Goal: Information Seeking & Learning: Compare options

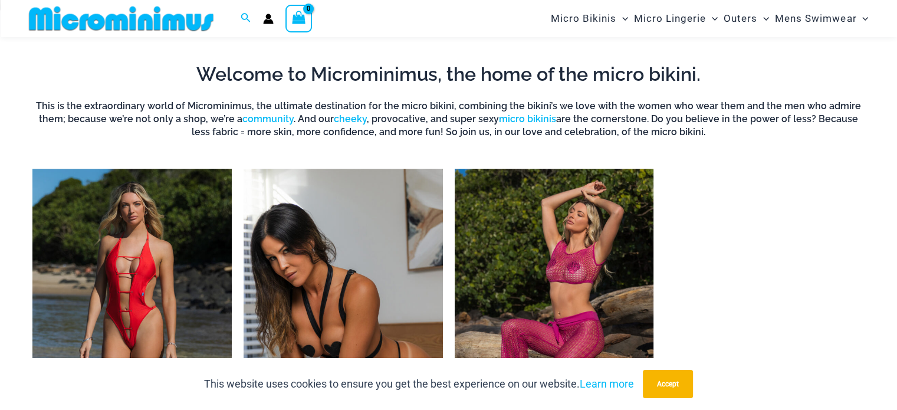
scroll to position [816, 0]
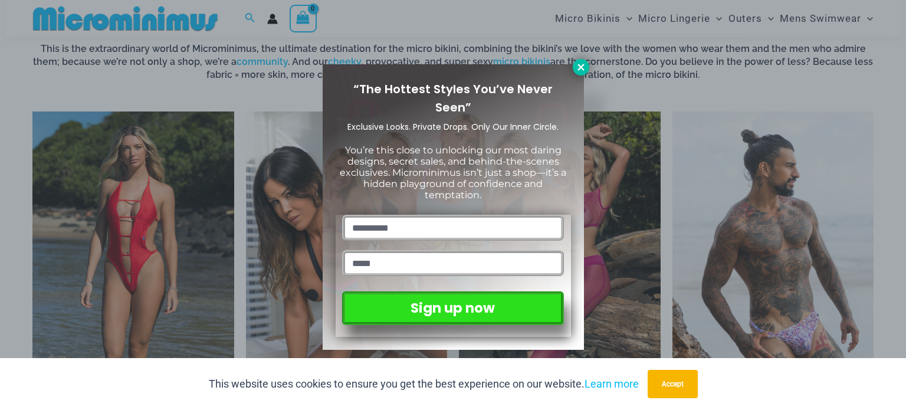
click at [585, 68] on icon at bounding box center [581, 67] width 11 height 11
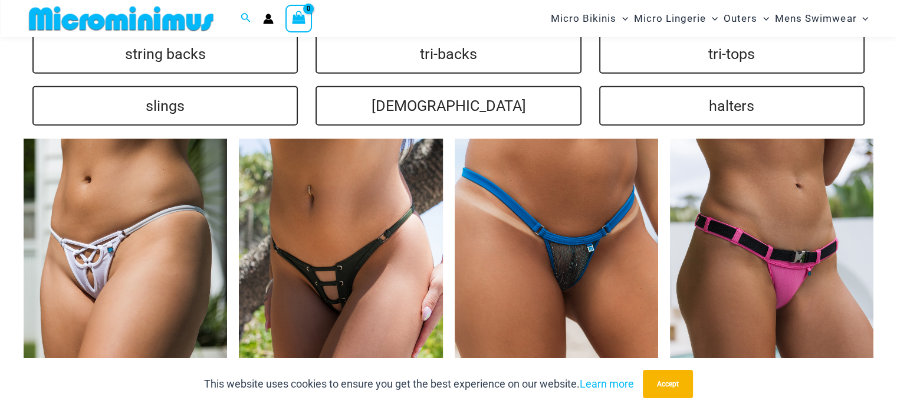
scroll to position [2763, 0]
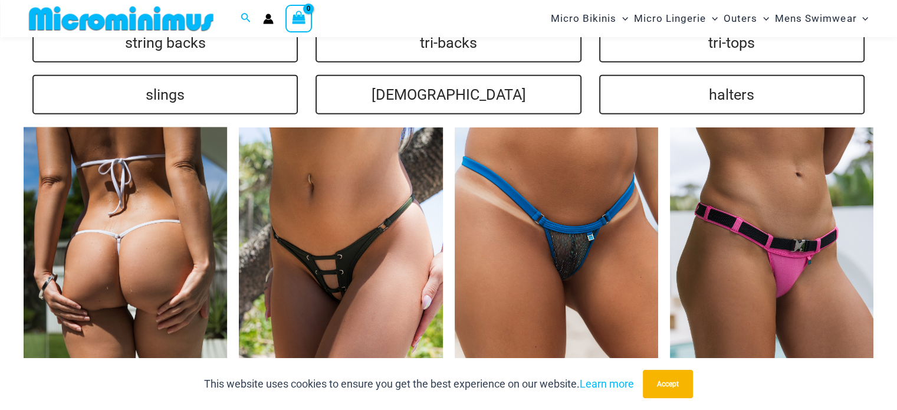
click at [142, 242] on img at bounding box center [126, 280] width 204 height 306
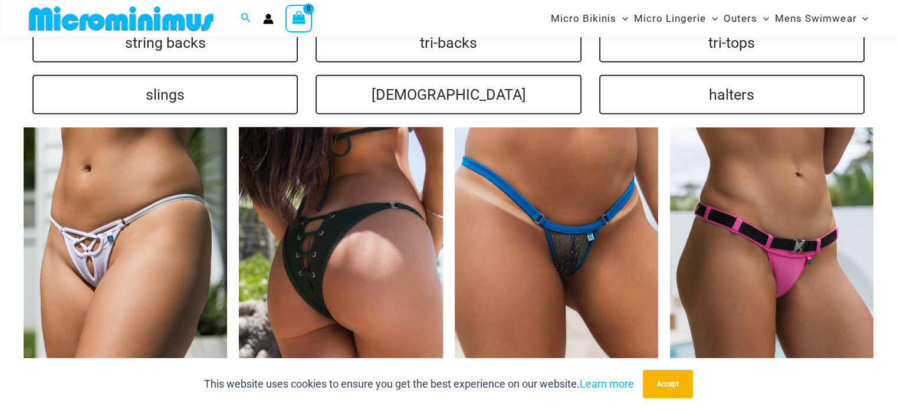
click at [355, 273] on img at bounding box center [341, 280] width 204 height 306
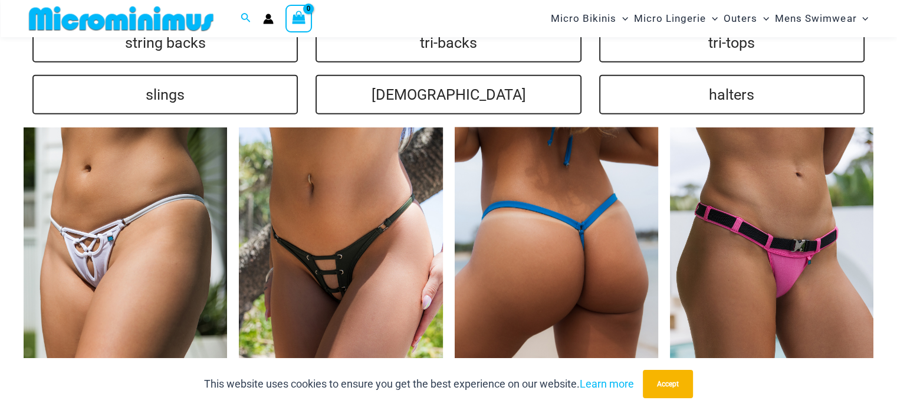
click at [549, 232] on img at bounding box center [557, 280] width 204 height 306
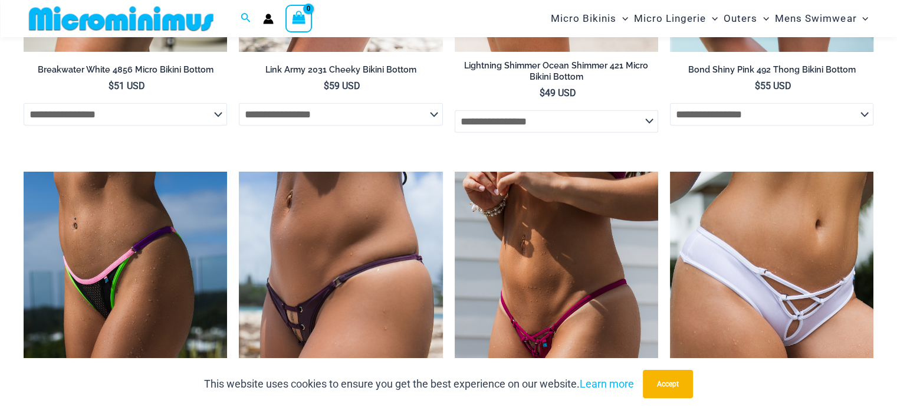
scroll to position [3235, 0]
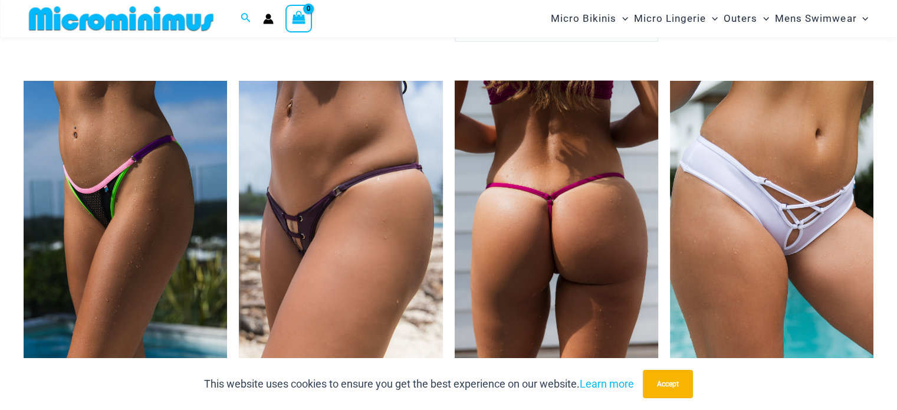
click at [536, 228] on img at bounding box center [557, 234] width 204 height 306
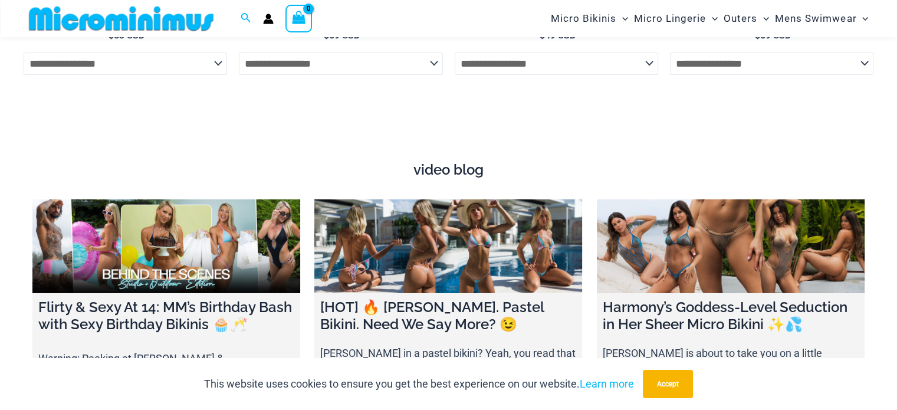
scroll to position [3844, 0]
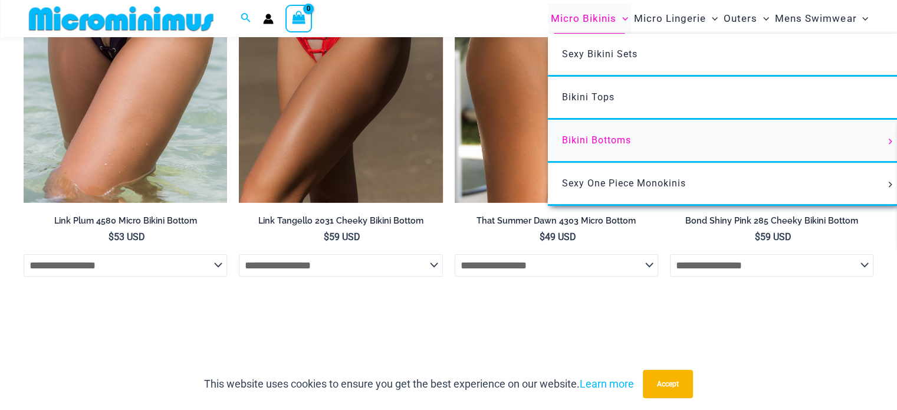
click at [586, 138] on span "Bikini Bottoms" at bounding box center [596, 140] width 69 height 11
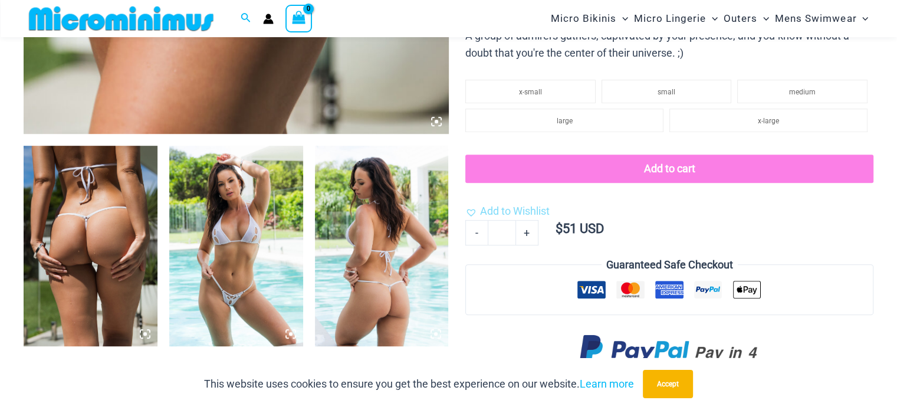
scroll to position [698, 0]
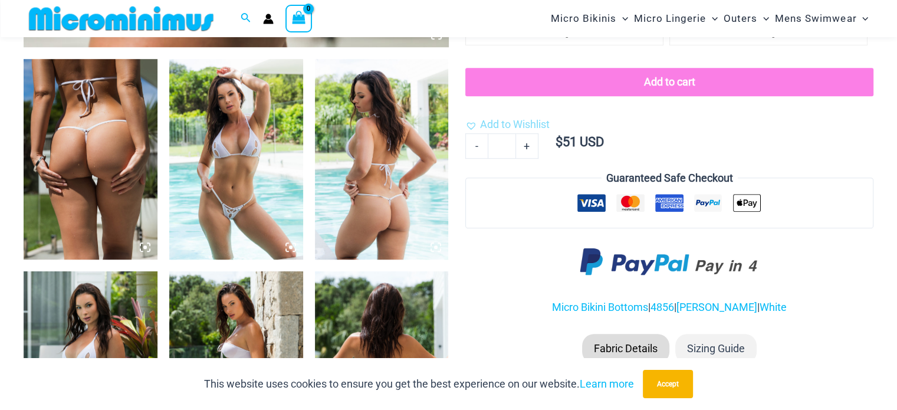
click at [255, 199] on img at bounding box center [236, 159] width 134 height 201
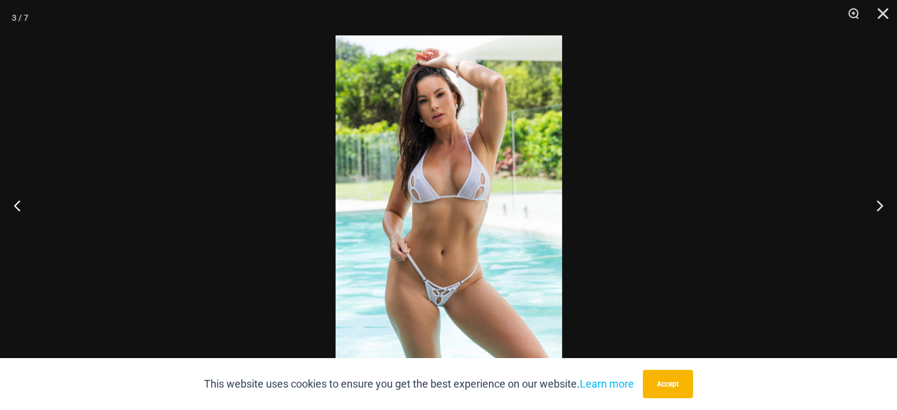
click at [453, 301] on img at bounding box center [449, 204] width 227 height 339
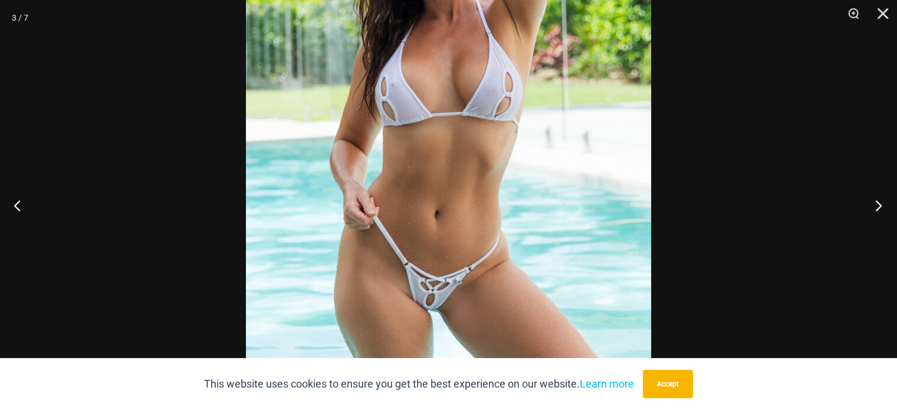
click at [880, 204] on button "Next" at bounding box center [875, 205] width 44 height 59
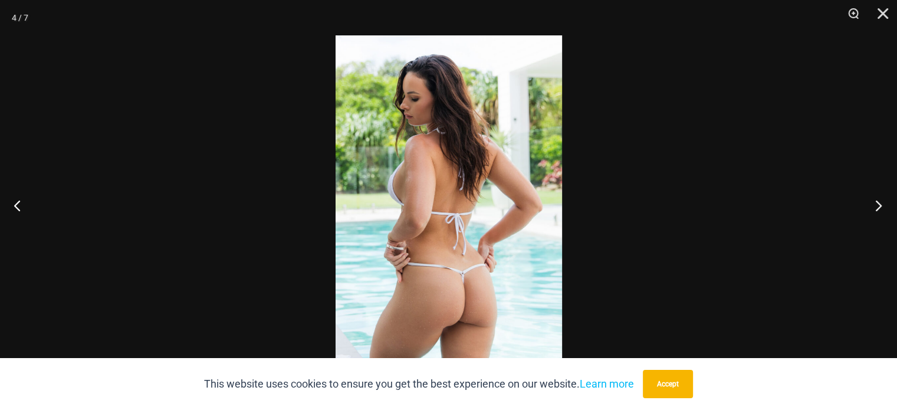
click at [880, 204] on button "Next" at bounding box center [875, 205] width 44 height 59
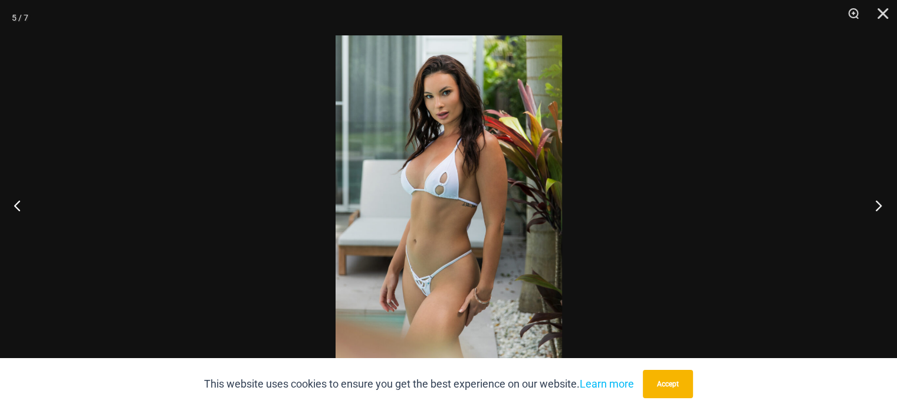
click at [879, 204] on button "Next" at bounding box center [875, 205] width 44 height 59
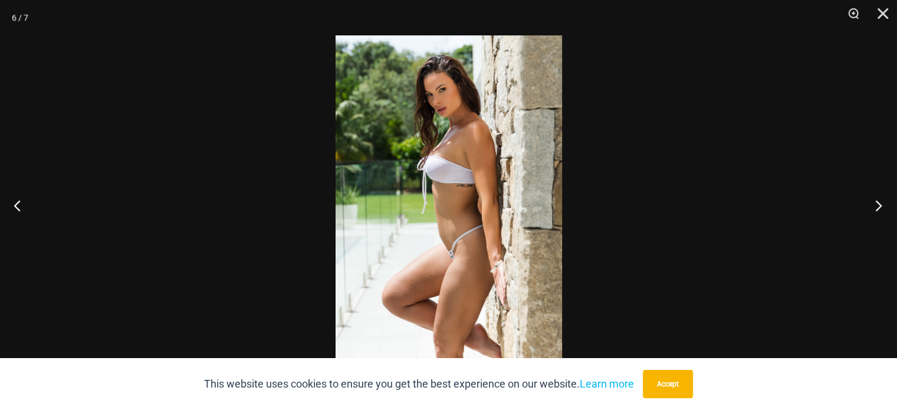
click at [879, 204] on button "Next" at bounding box center [875, 205] width 44 height 59
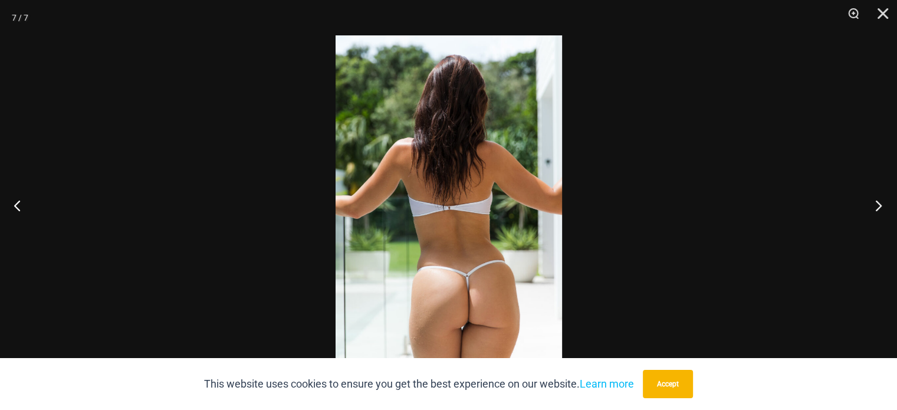
click at [879, 204] on button "Next" at bounding box center [875, 205] width 44 height 59
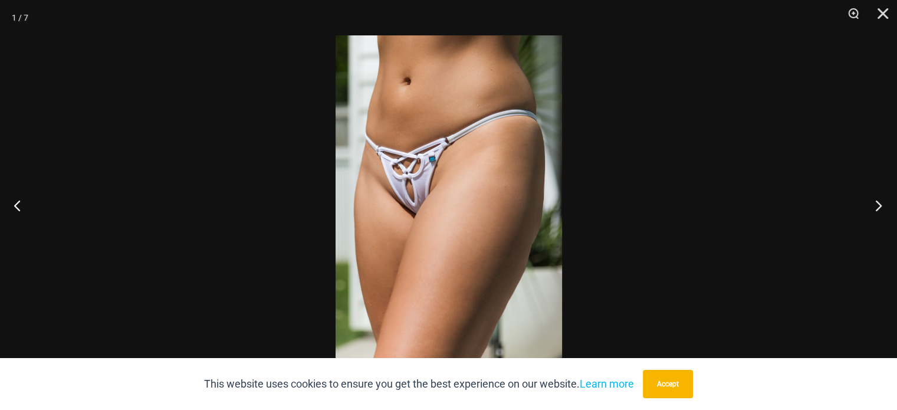
click at [879, 204] on button "Next" at bounding box center [875, 205] width 44 height 59
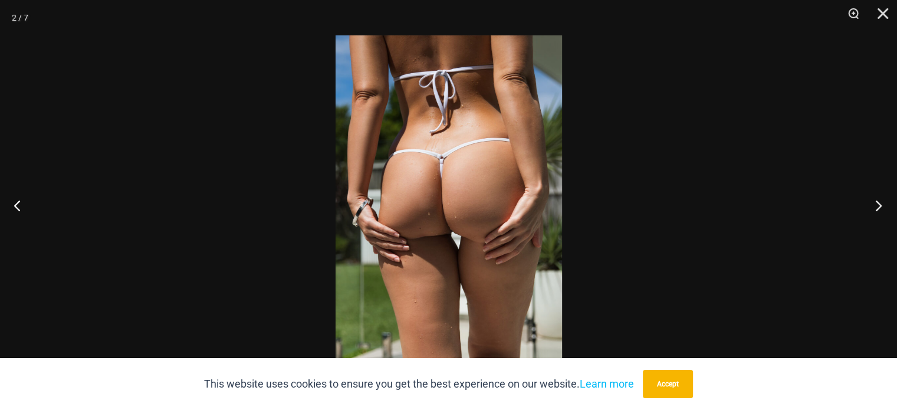
click at [879, 204] on button "Next" at bounding box center [875, 205] width 44 height 59
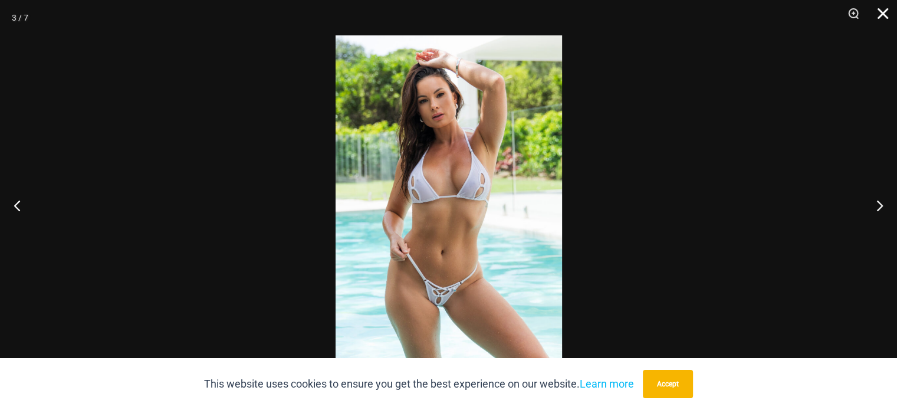
click at [880, 12] on button "Close" at bounding box center [878, 17] width 29 height 35
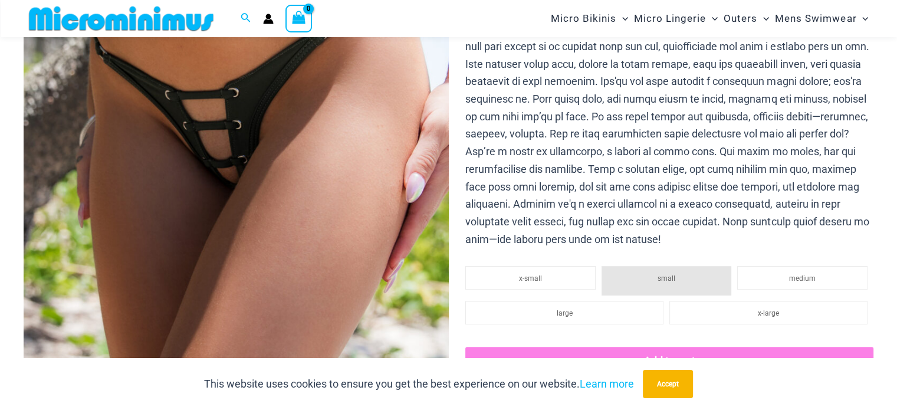
scroll to position [284, 0]
click at [362, 176] on img at bounding box center [236, 142] width 425 height 638
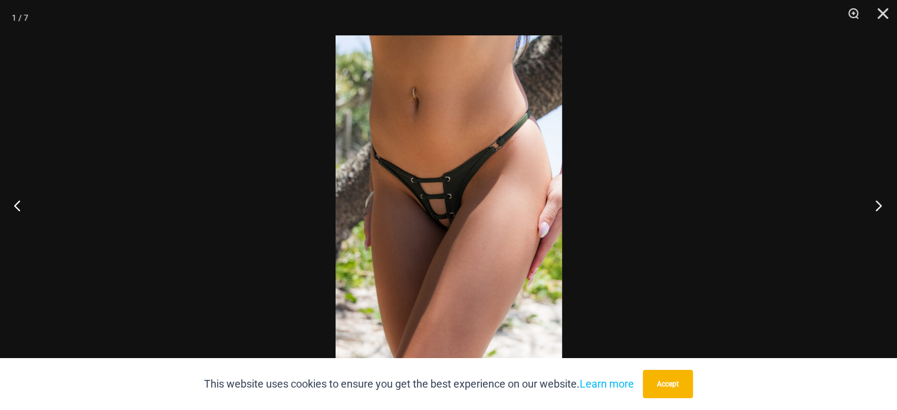
click at [878, 205] on button "Next" at bounding box center [875, 205] width 44 height 59
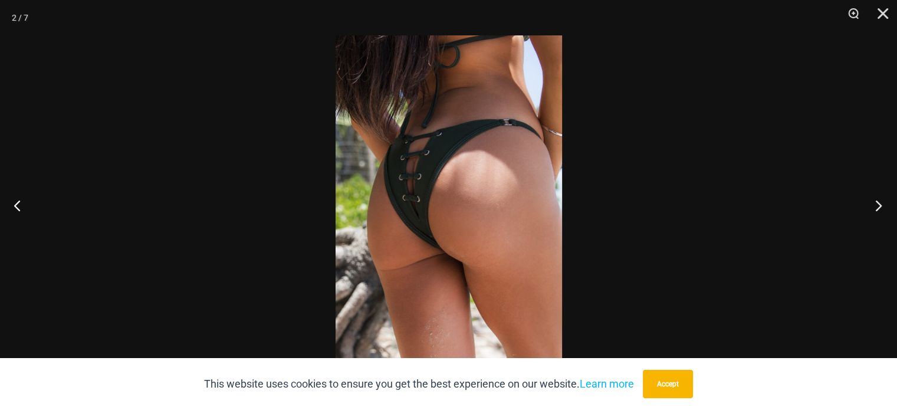
click at [878, 205] on button "Next" at bounding box center [875, 205] width 44 height 59
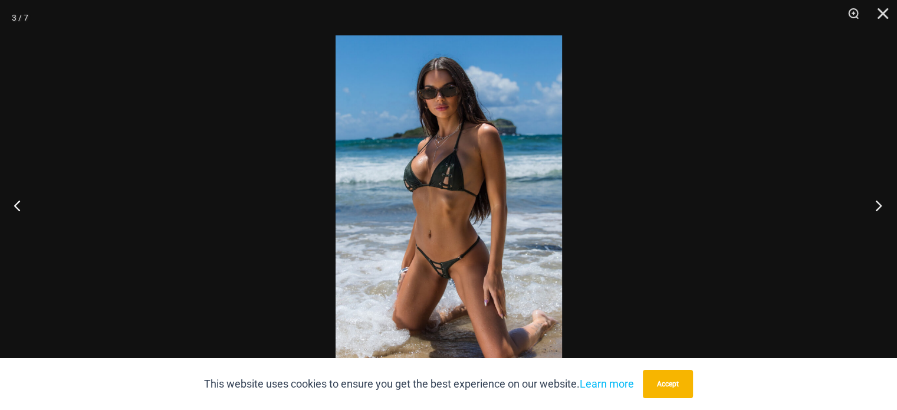
click at [878, 205] on button "Next" at bounding box center [875, 205] width 44 height 59
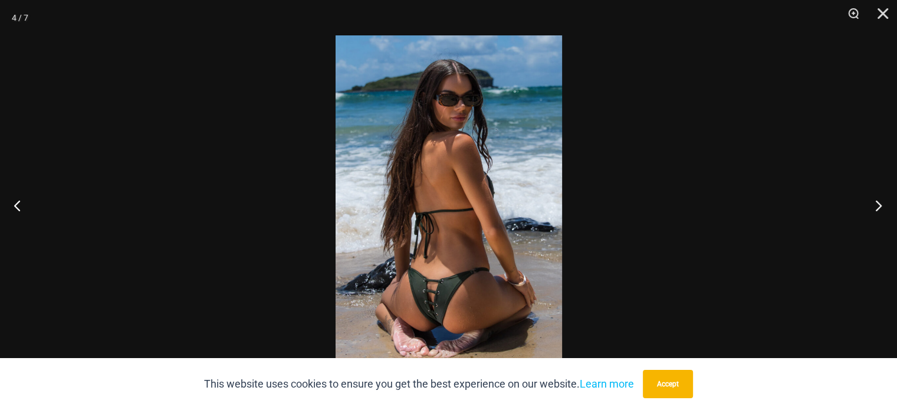
click at [878, 205] on button "Next" at bounding box center [875, 205] width 44 height 59
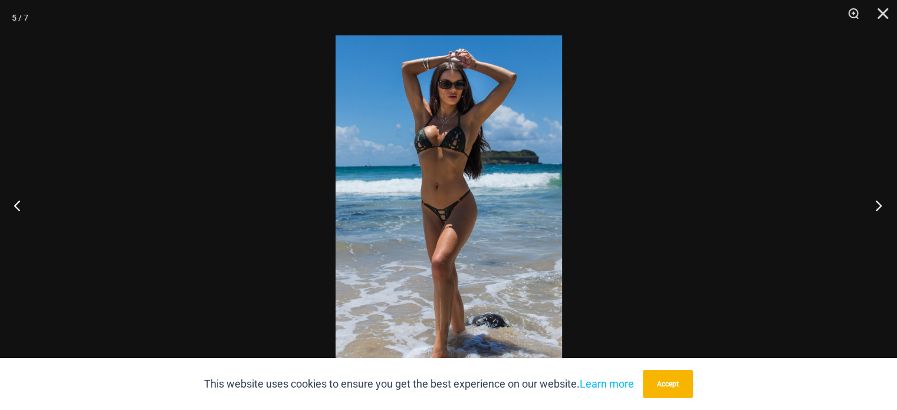
click at [878, 205] on button "Next" at bounding box center [875, 205] width 44 height 59
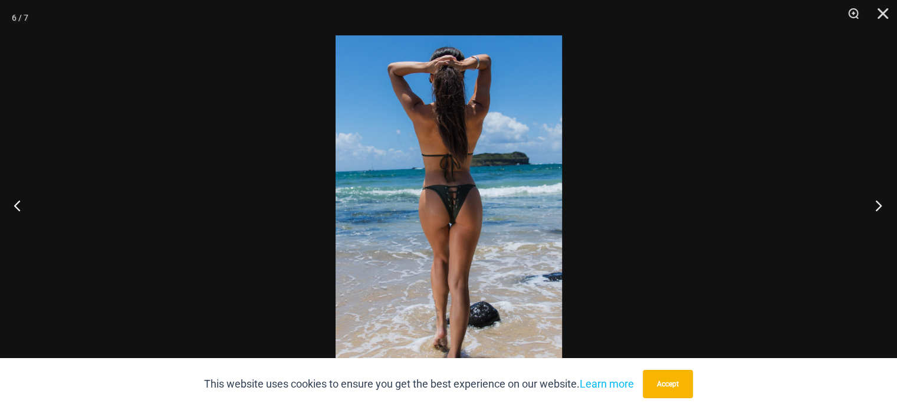
click at [878, 205] on button "Next" at bounding box center [875, 205] width 44 height 59
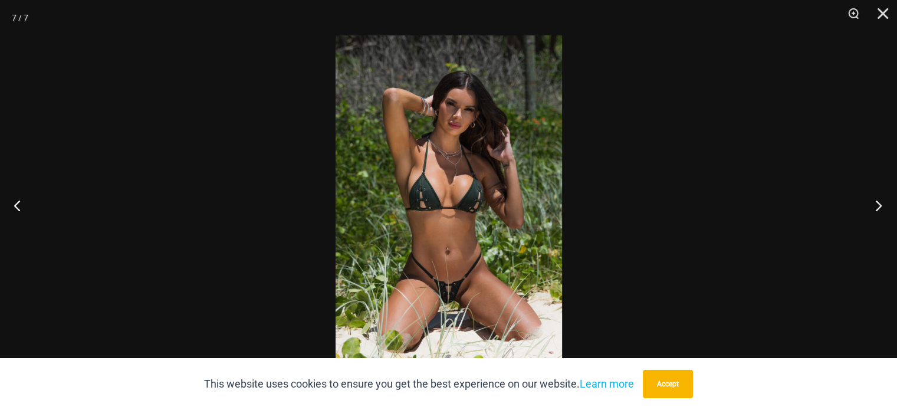
click at [878, 205] on button "Next" at bounding box center [875, 205] width 44 height 59
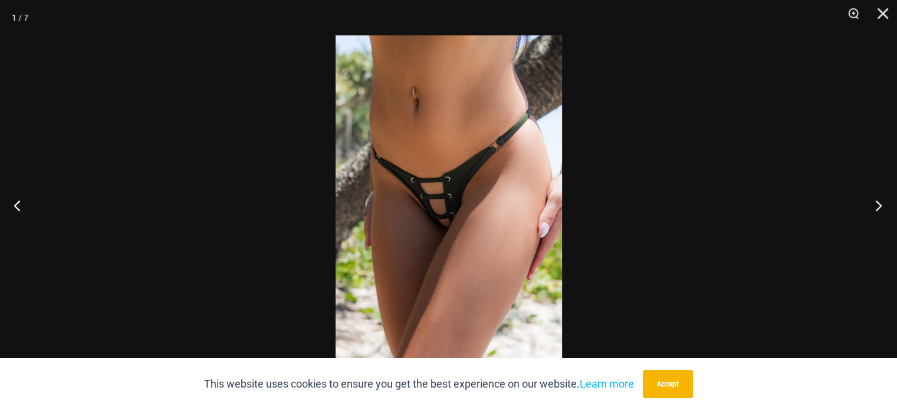
click at [878, 205] on button "Next" at bounding box center [875, 205] width 44 height 59
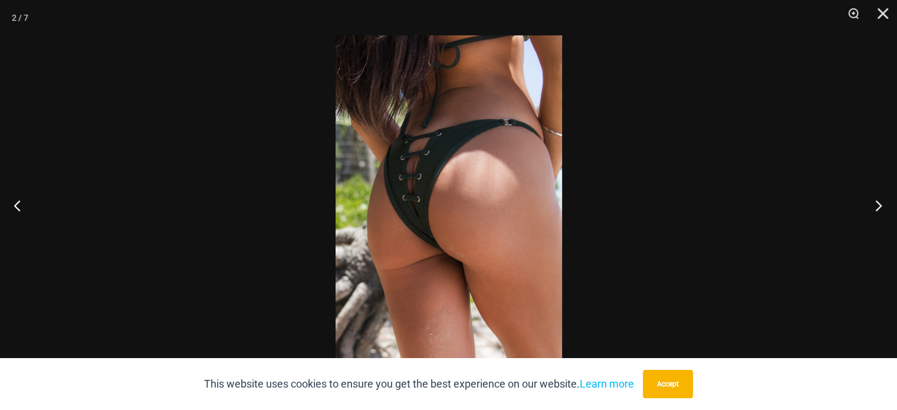
click at [878, 205] on button "Next" at bounding box center [875, 205] width 44 height 59
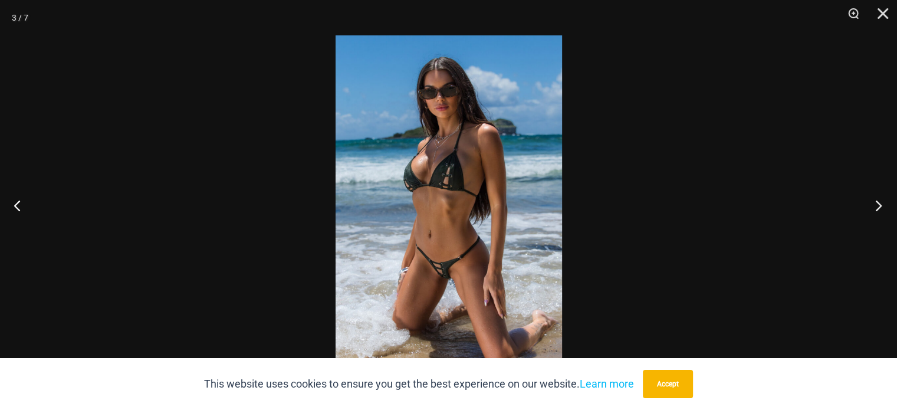
click at [878, 205] on button "Next" at bounding box center [875, 205] width 44 height 59
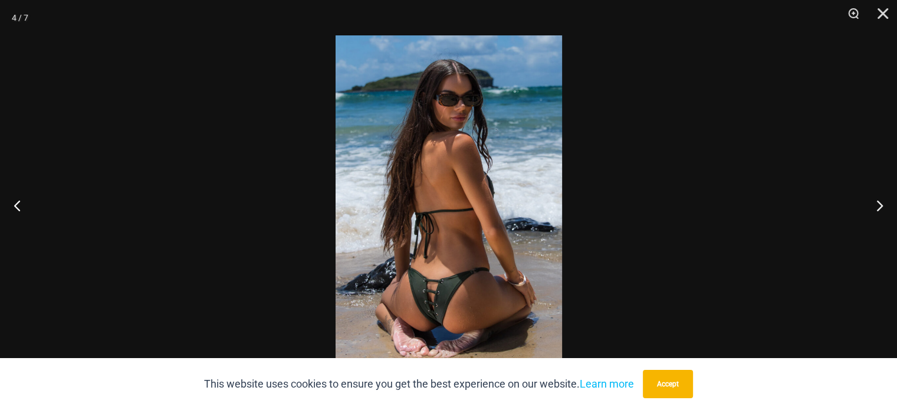
click at [487, 255] on img at bounding box center [449, 204] width 227 height 339
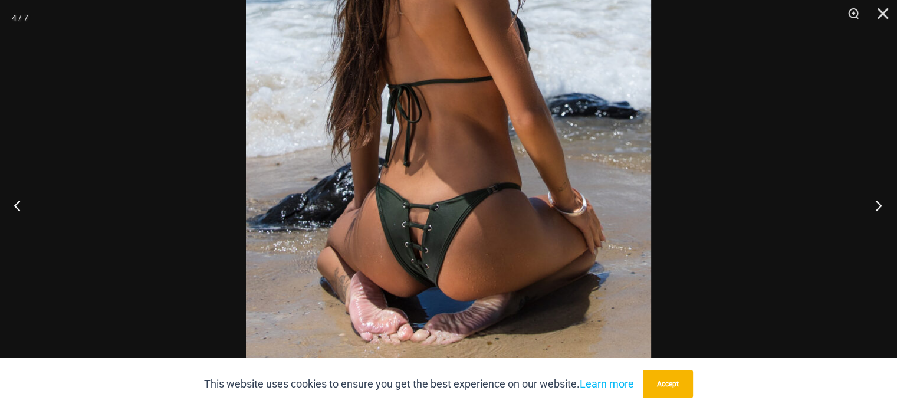
click at [878, 202] on button "Next" at bounding box center [875, 205] width 44 height 59
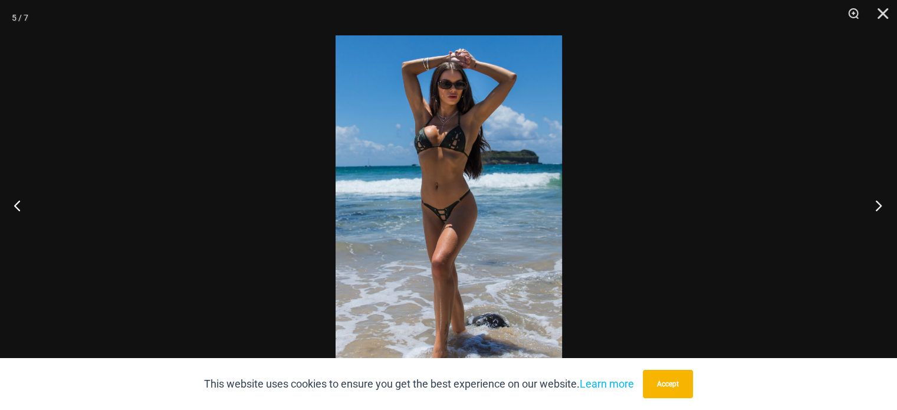
click at [878, 202] on button "Next" at bounding box center [875, 205] width 44 height 59
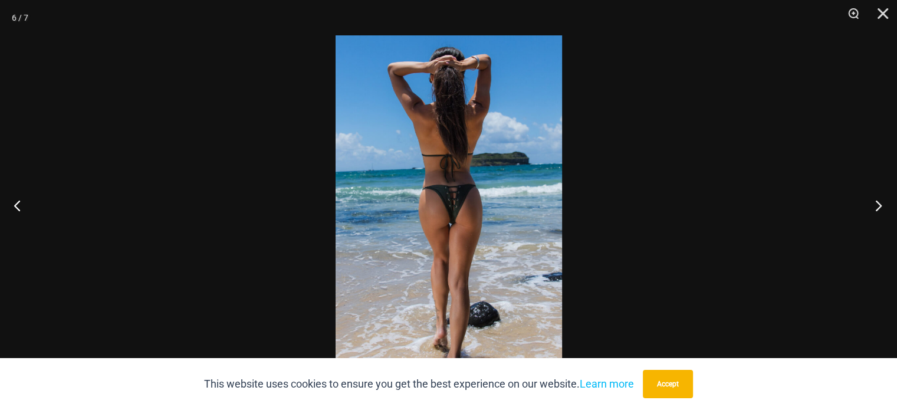
click at [878, 202] on button "Next" at bounding box center [875, 205] width 44 height 59
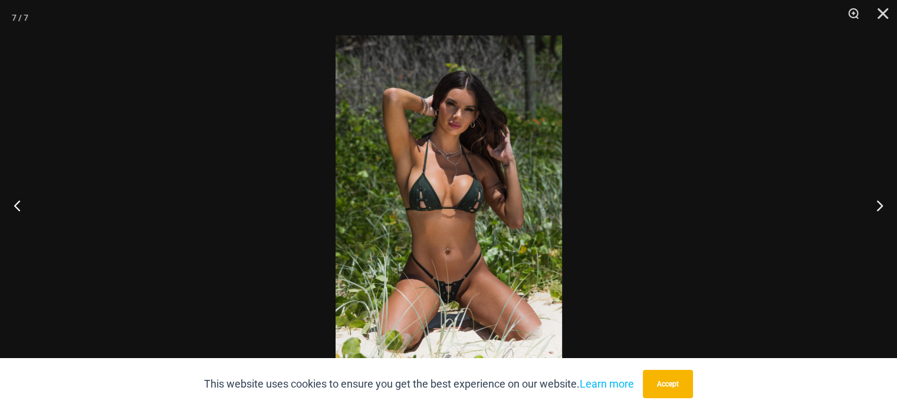
click at [449, 291] on img at bounding box center [449, 204] width 227 height 339
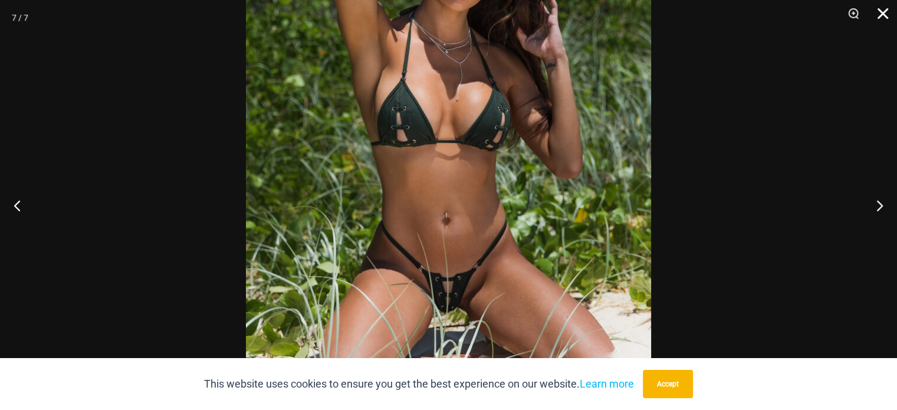
click at [881, 12] on button "Close" at bounding box center [878, 17] width 29 height 35
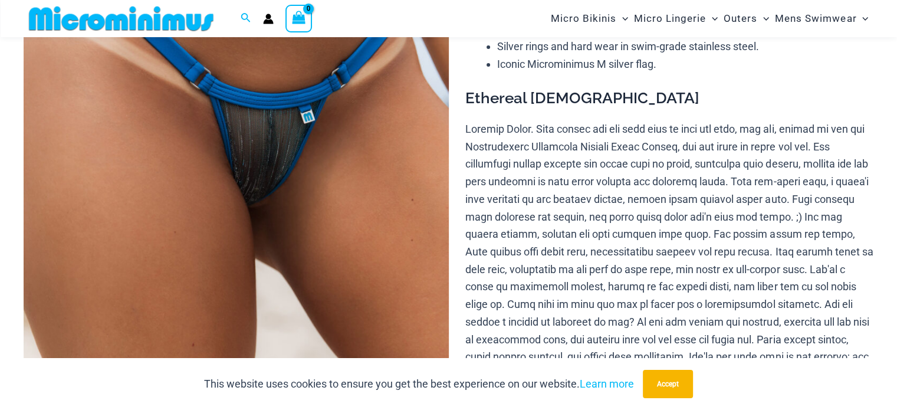
scroll to position [226, 0]
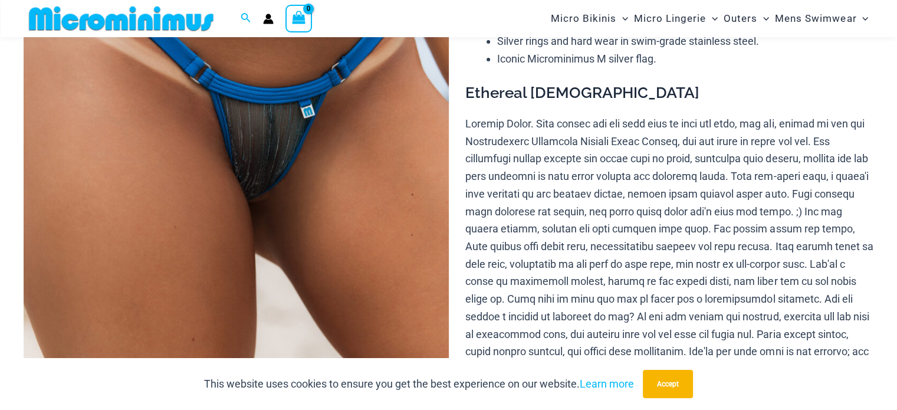
click at [283, 202] on img at bounding box center [236, 200] width 425 height 638
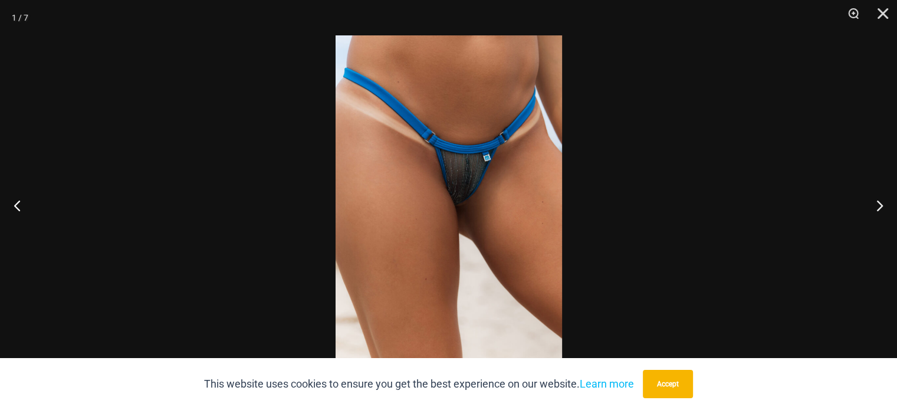
click at [493, 224] on img at bounding box center [449, 204] width 227 height 339
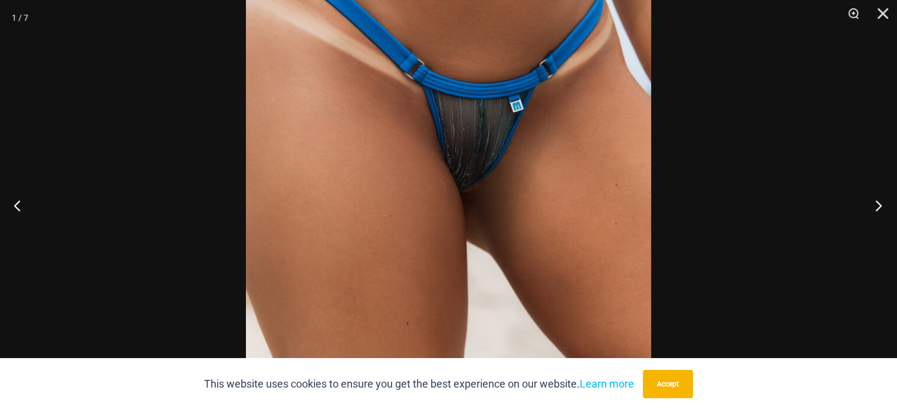
click at [878, 207] on button "Next" at bounding box center [875, 205] width 44 height 59
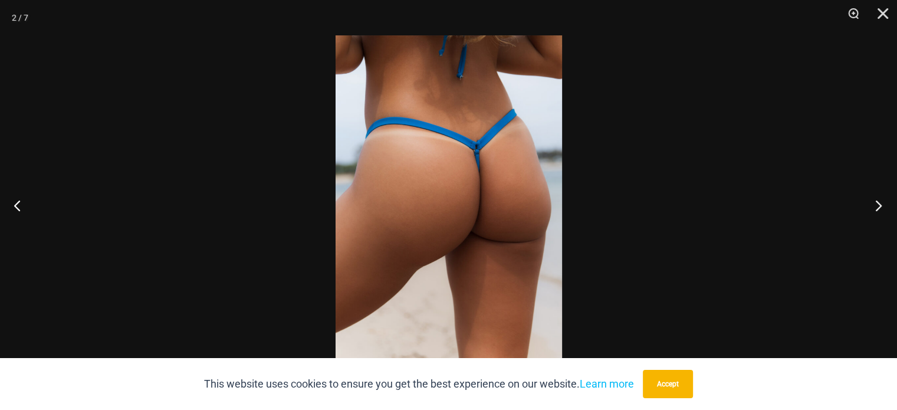
click at [878, 207] on button "Next" at bounding box center [875, 205] width 44 height 59
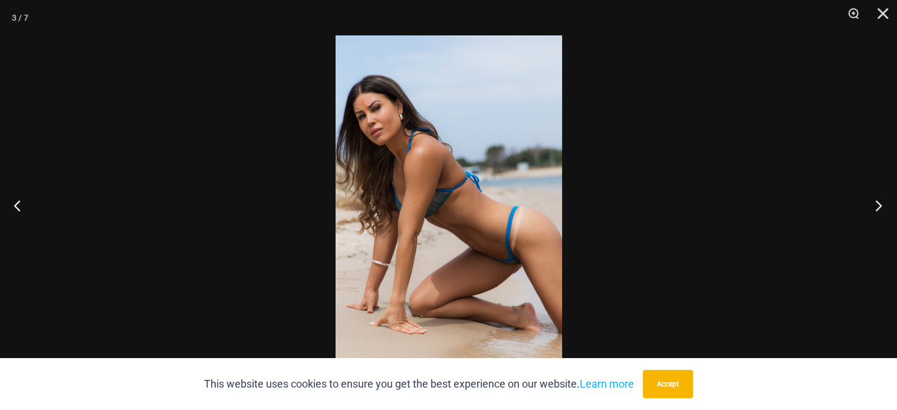
click at [878, 207] on button "Next" at bounding box center [875, 205] width 44 height 59
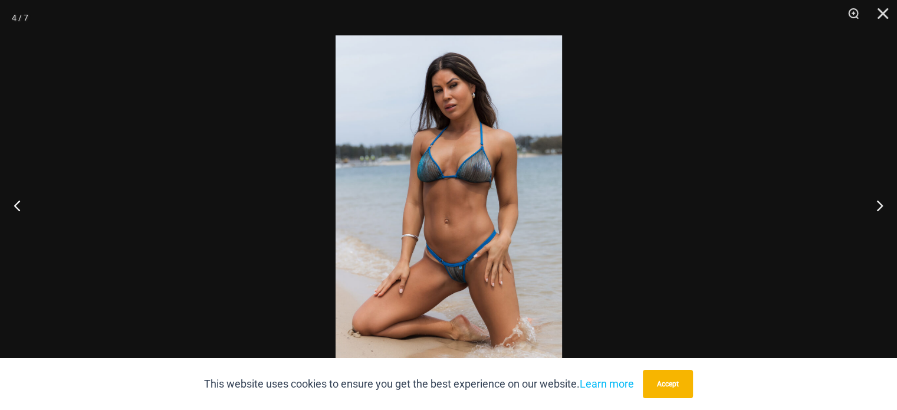
click at [464, 171] on img at bounding box center [449, 204] width 227 height 339
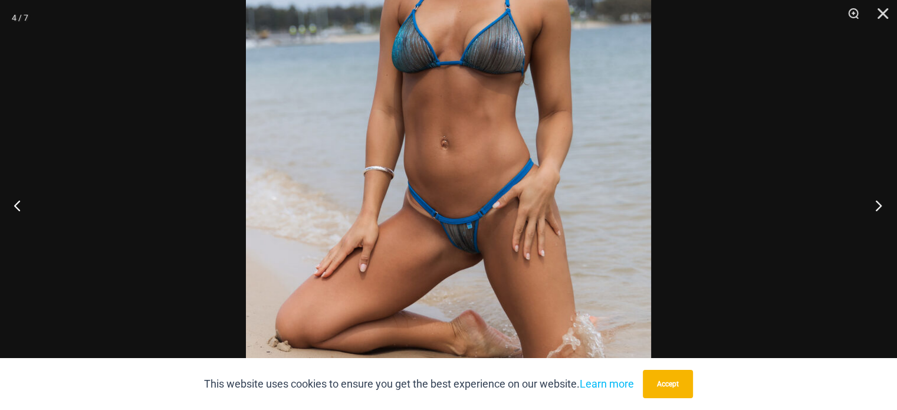
click at [878, 205] on button "Next" at bounding box center [875, 205] width 44 height 59
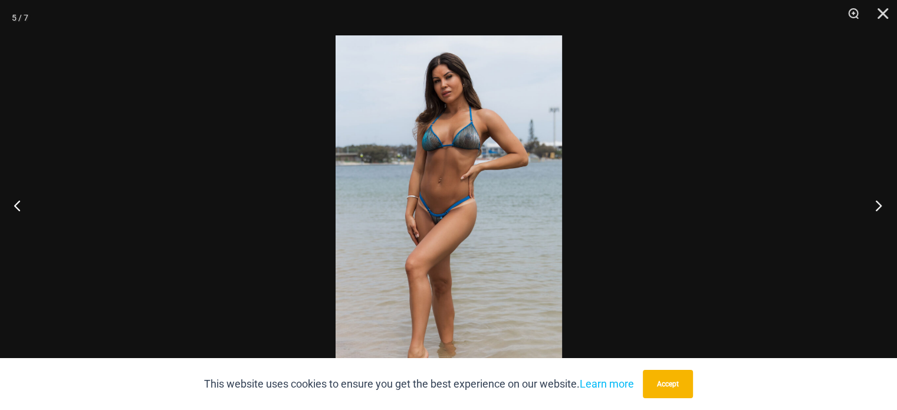
click at [878, 205] on button "Next" at bounding box center [875, 205] width 44 height 59
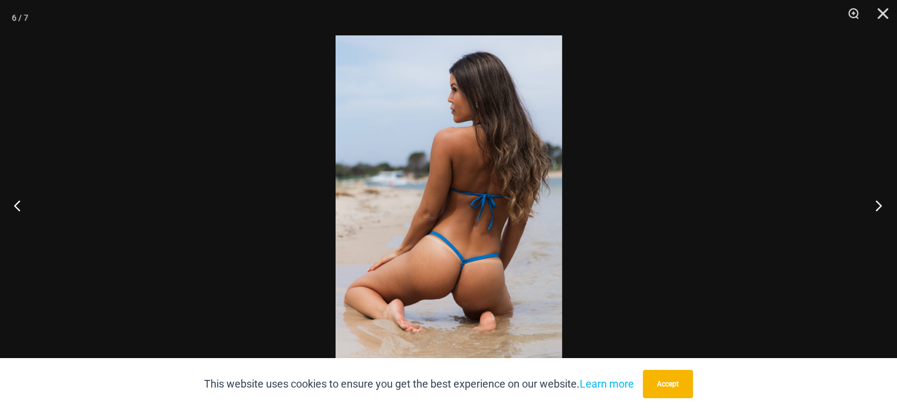
click at [878, 205] on button "Next" at bounding box center [875, 205] width 44 height 59
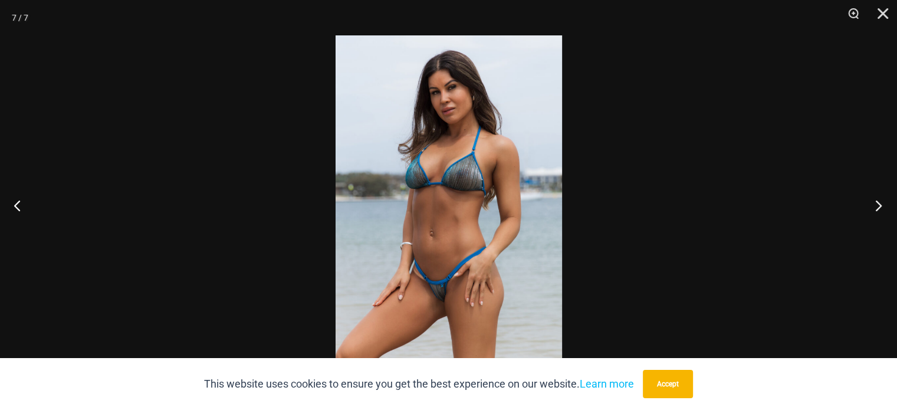
click at [878, 205] on button "Next" at bounding box center [875, 205] width 44 height 59
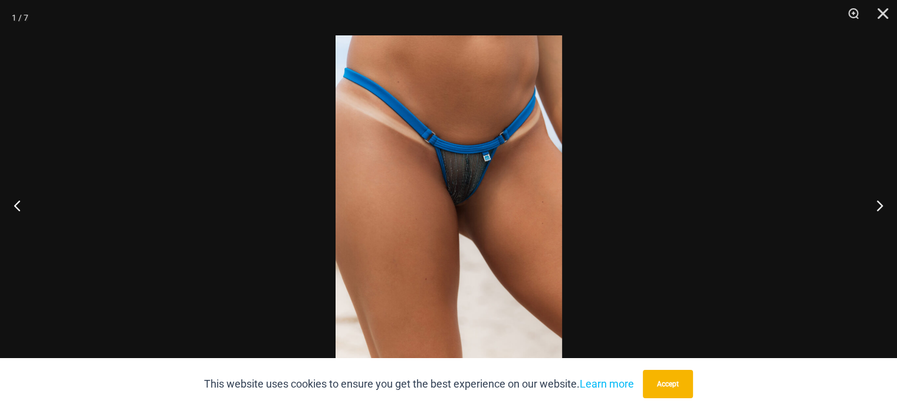
click at [463, 185] on img at bounding box center [449, 204] width 227 height 339
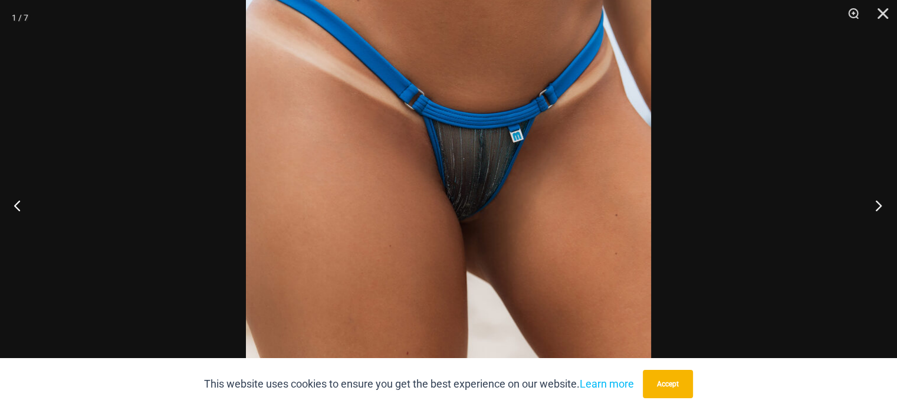
click at [878, 202] on button "Next" at bounding box center [875, 205] width 44 height 59
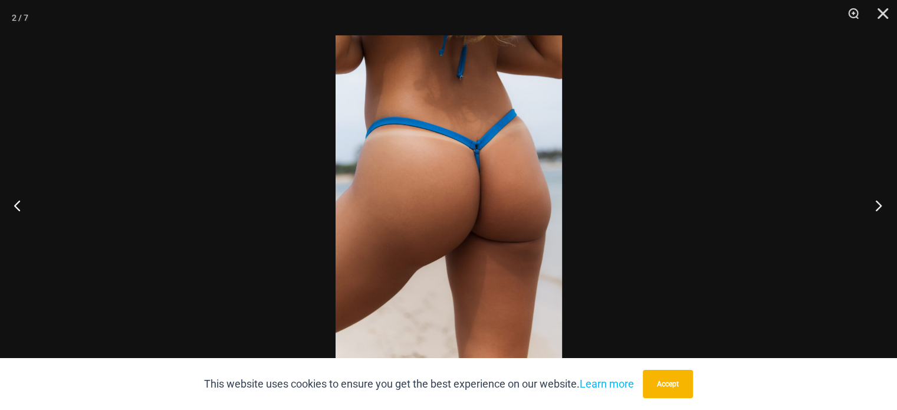
click at [878, 202] on button "Next" at bounding box center [875, 205] width 44 height 59
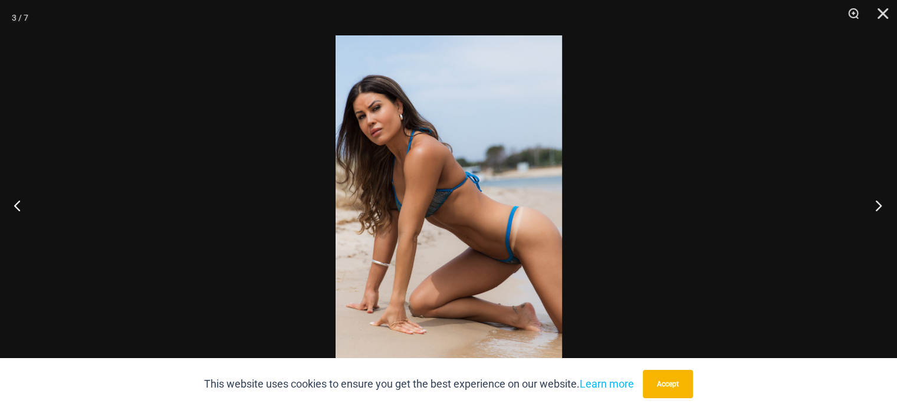
click at [878, 202] on button "Next" at bounding box center [875, 205] width 44 height 59
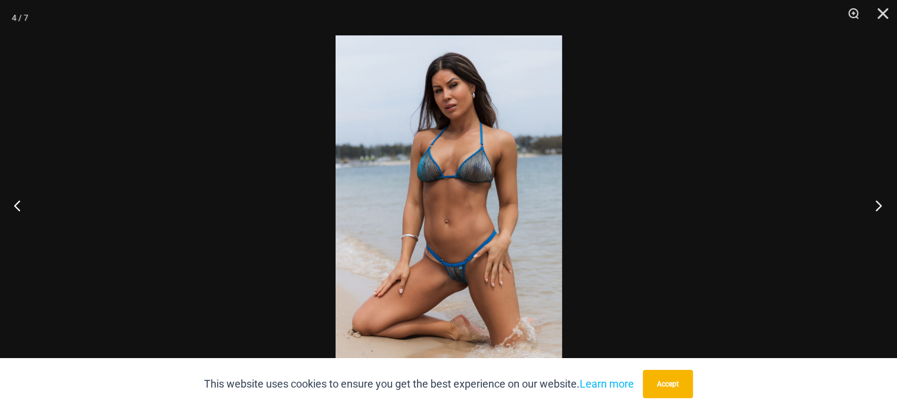
click at [878, 202] on button "Next" at bounding box center [875, 205] width 44 height 59
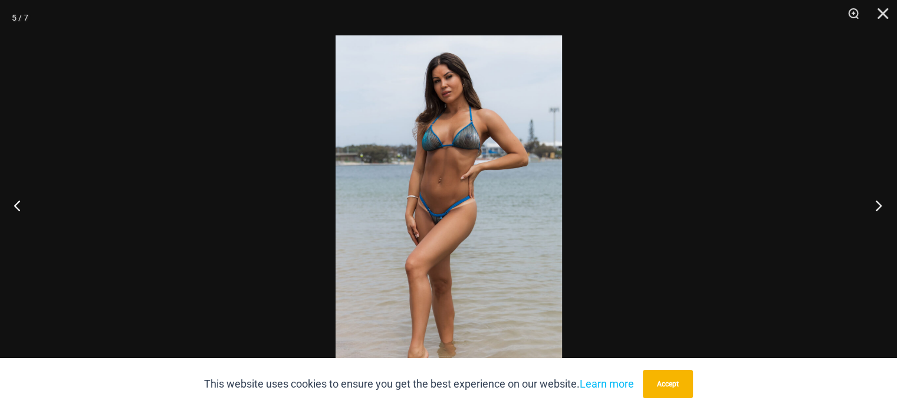
click at [878, 202] on button "Next" at bounding box center [875, 205] width 44 height 59
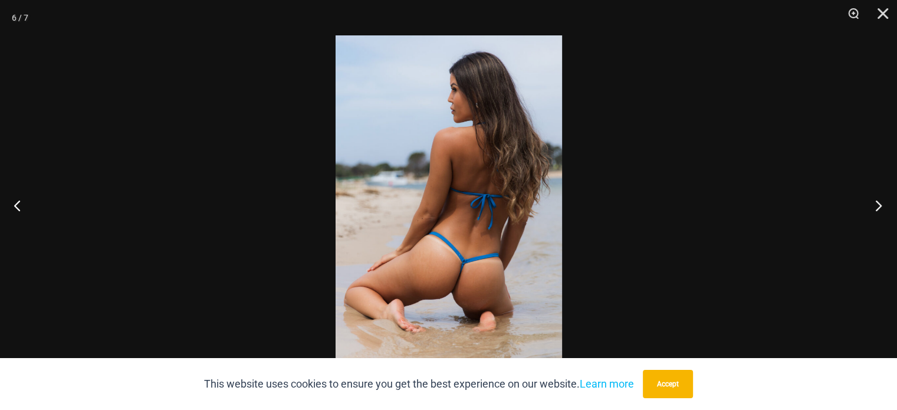
click at [878, 202] on button "Next" at bounding box center [875, 205] width 44 height 59
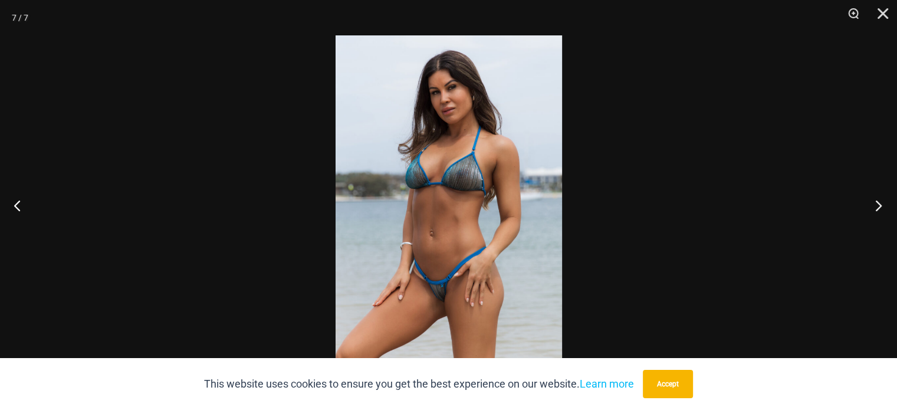
click at [878, 202] on button "Next" at bounding box center [875, 205] width 44 height 59
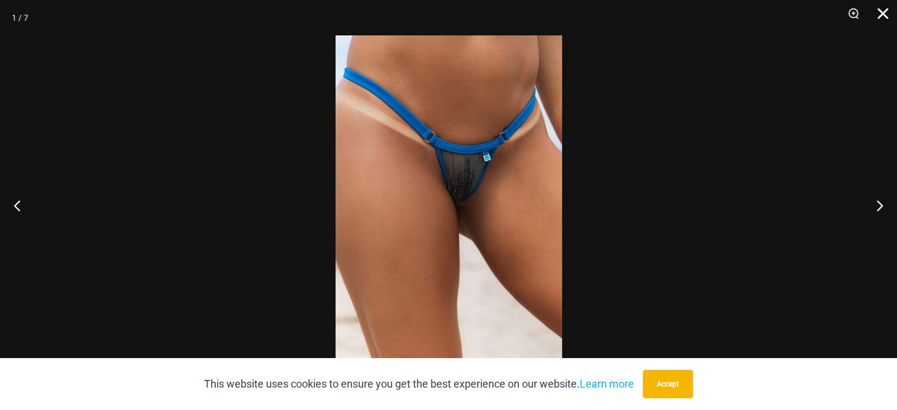
click at [884, 11] on button "Close" at bounding box center [878, 17] width 29 height 35
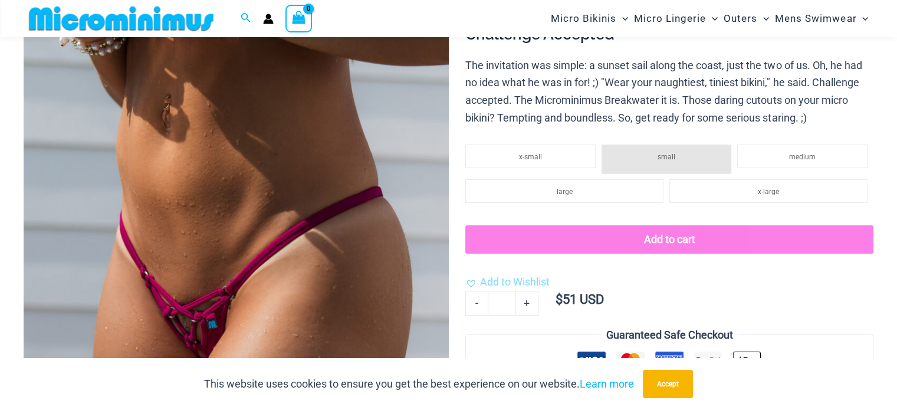
scroll to position [165, 0]
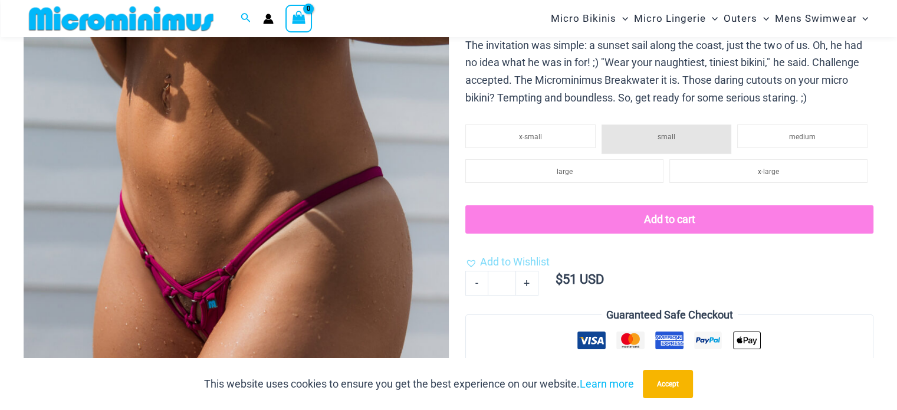
click at [277, 245] on img at bounding box center [236, 261] width 425 height 638
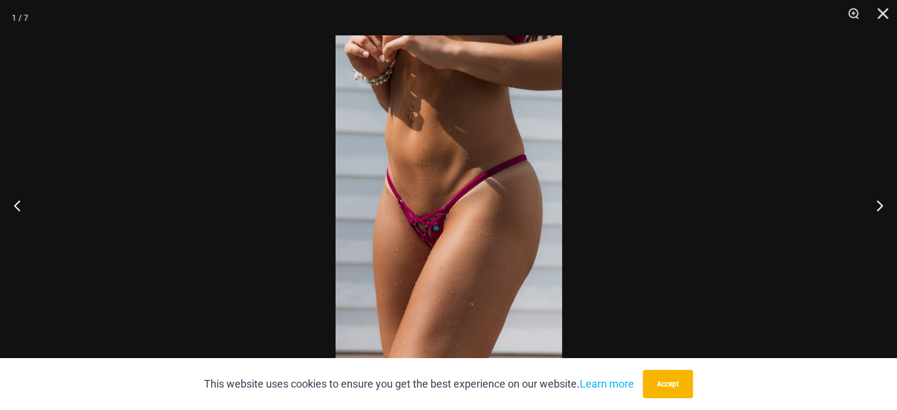
click at [460, 237] on img at bounding box center [449, 204] width 227 height 339
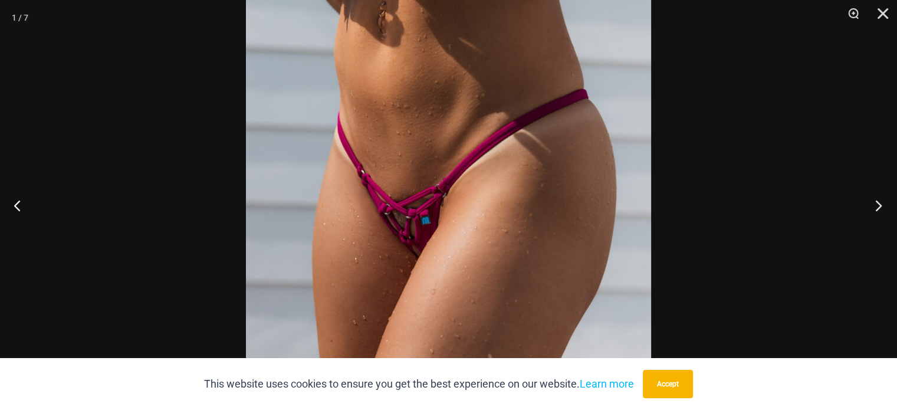
click at [879, 201] on button "Next" at bounding box center [875, 205] width 44 height 59
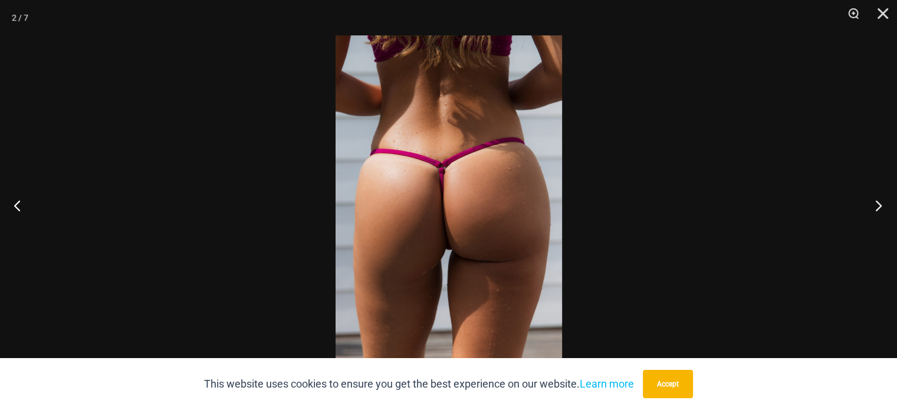
click at [879, 201] on button "Next" at bounding box center [875, 205] width 44 height 59
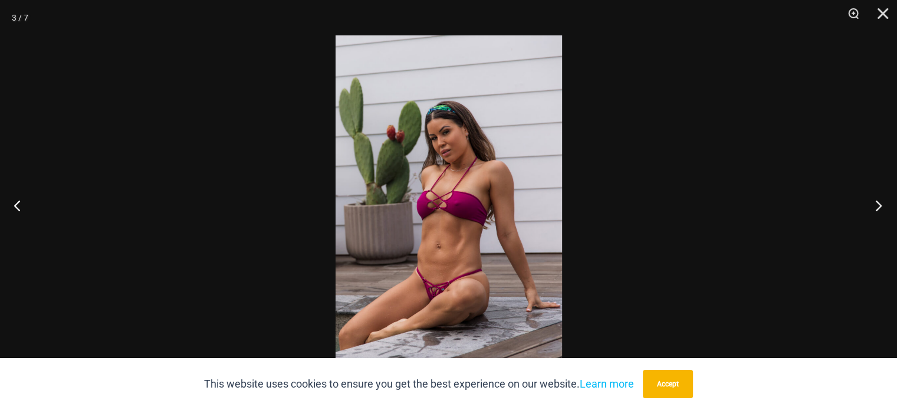
click at [879, 201] on button "Next" at bounding box center [875, 205] width 44 height 59
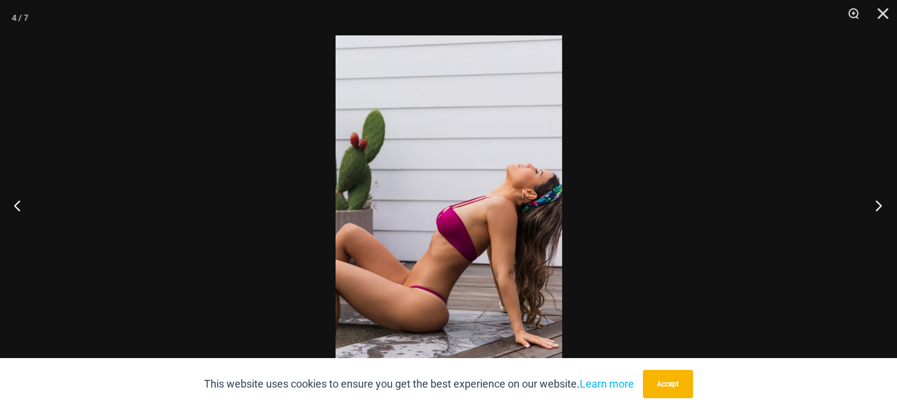
click at [879, 201] on button "Next" at bounding box center [875, 205] width 44 height 59
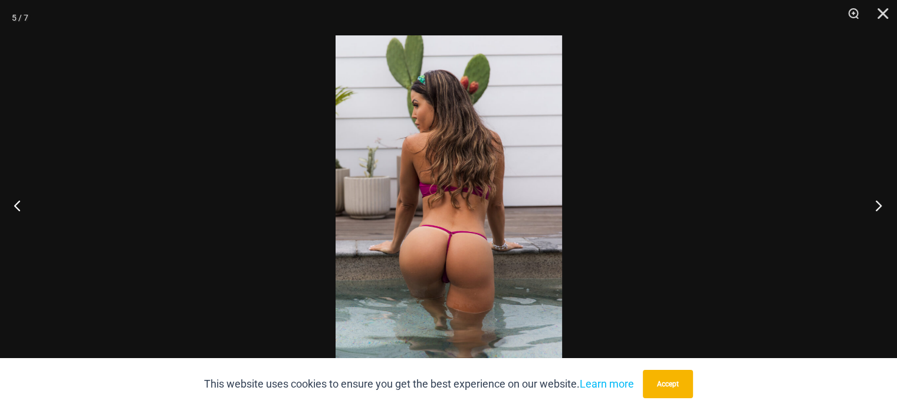
click at [879, 201] on button "Next" at bounding box center [875, 205] width 44 height 59
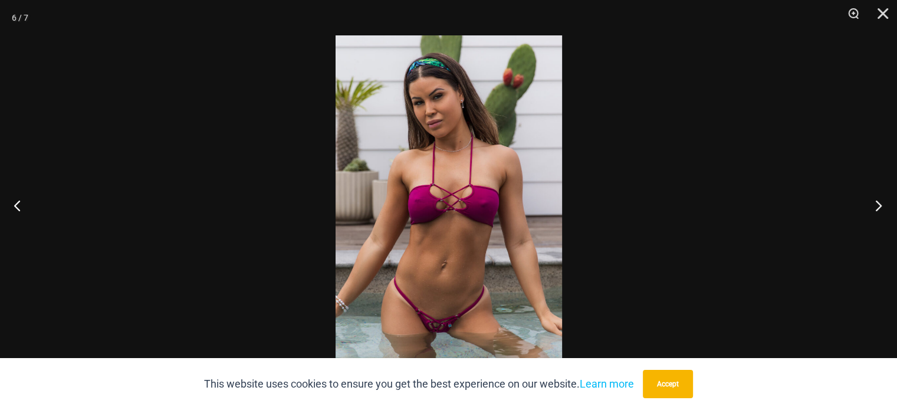
click at [879, 201] on button "Next" at bounding box center [875, 205] width 44 height 59
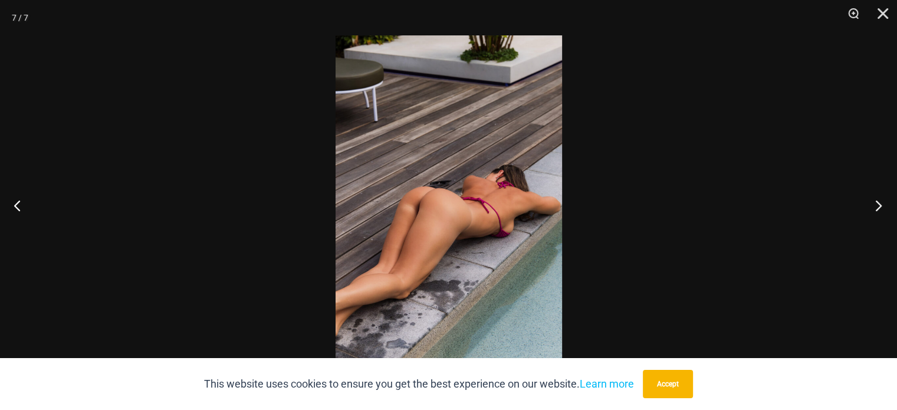
click at [879, 201] on button "Next" at bounding box center [875, 205] width 44 height 59
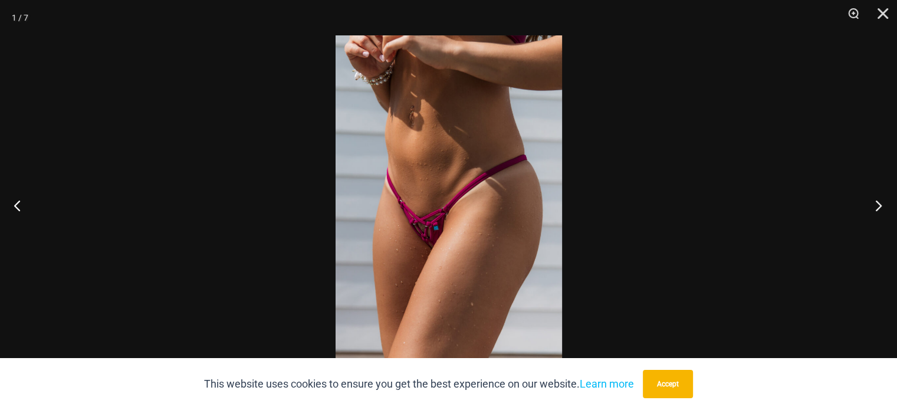
click at [879, 201] on button "Next" at bounding box center [875, 205] width 44 height 59
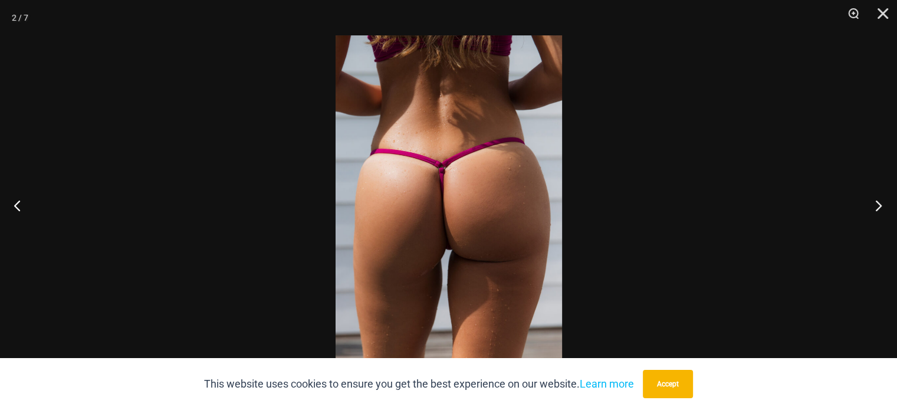
click at [879, 201] on button "Next" at bounding box center [875, 205] width 44 height 59
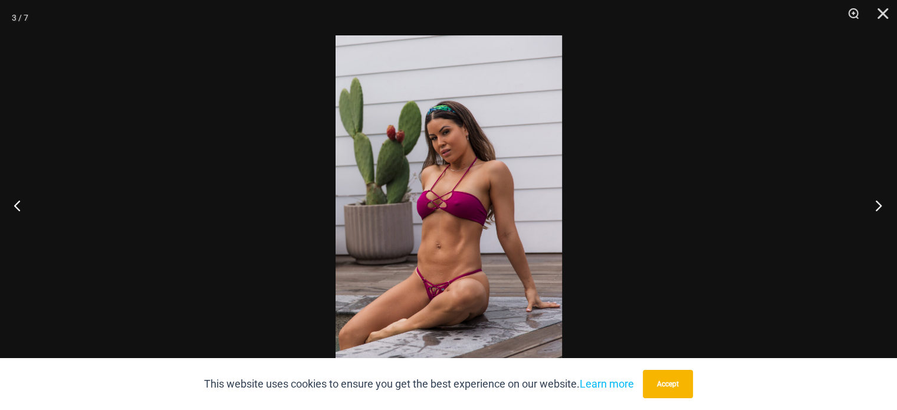
click at [879, 201] on button "Next" at bounding box center [875, 205] width 44 height 59
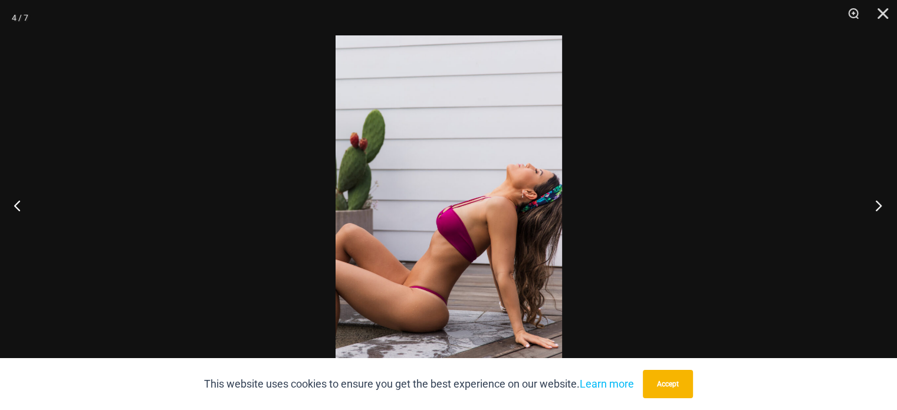
click at [879, 201] on button "Next" at bounding box center [875, 205] width 44 height 59
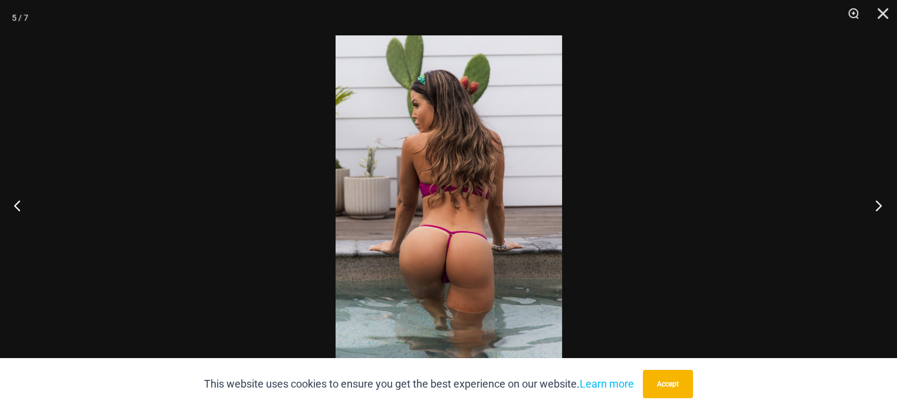
click at [879, 201] on button "Next" at bounding box center [875, 205] width 44 height 59
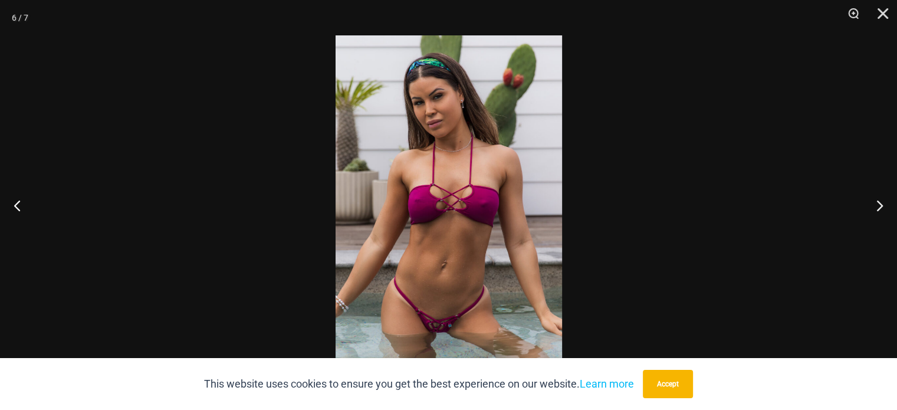
click at [445, 329] on img at bounding box center [449, 204] width 227 height 339
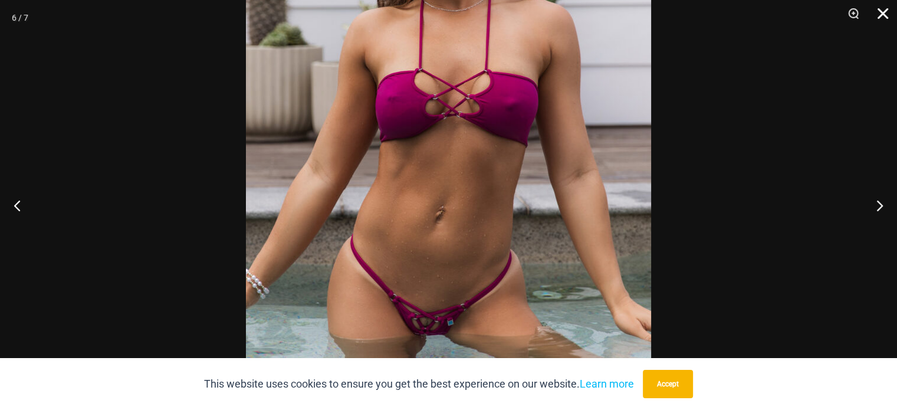
click at [883, 14] on button "Close" at bounding box center [878, 17] width 29 height 35
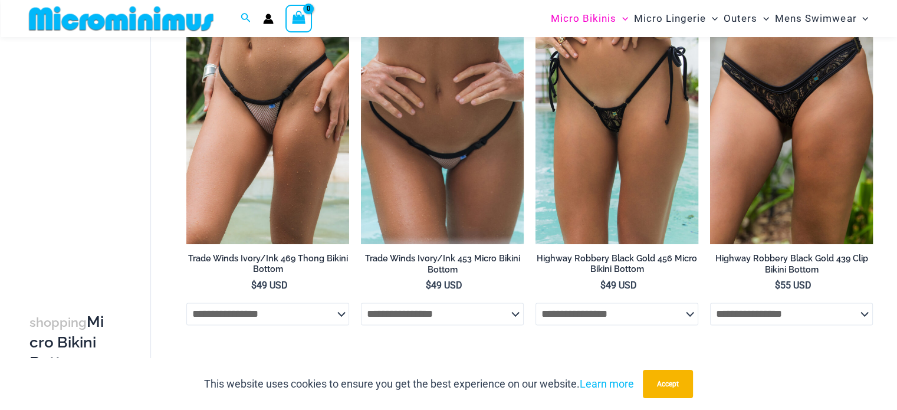
scroll to position [1759, 0]
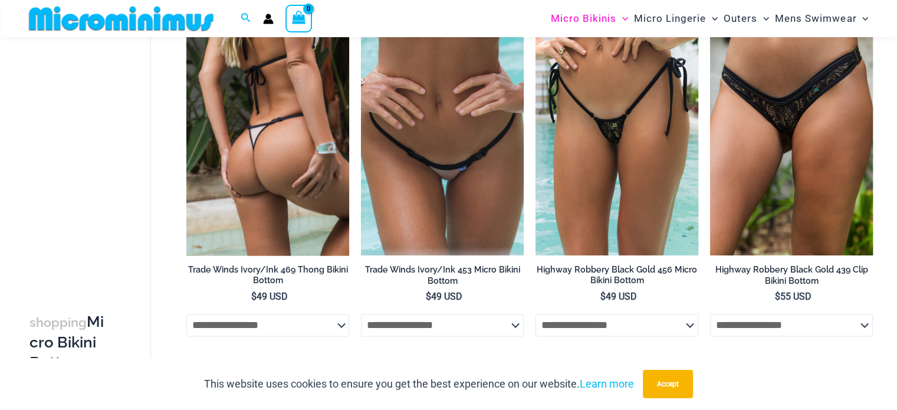
click at [276, 160] on img at bounding box center [267, 133] width 163 height 244
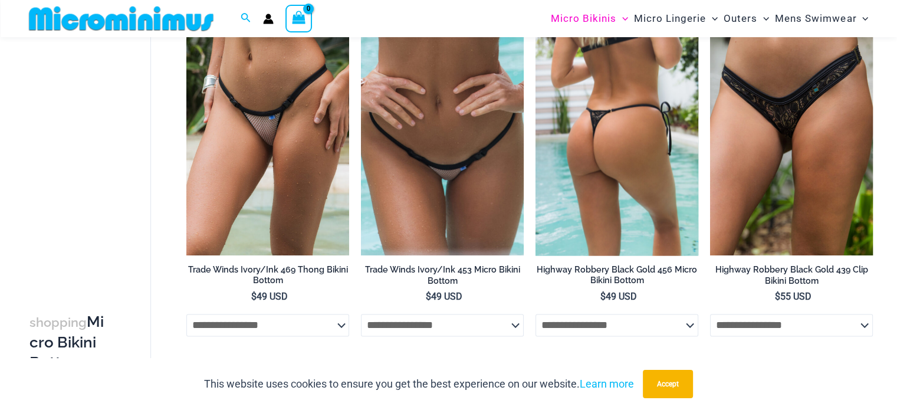
click at [607, 166] on img at bounding box center [617, 133] width 163 height 244
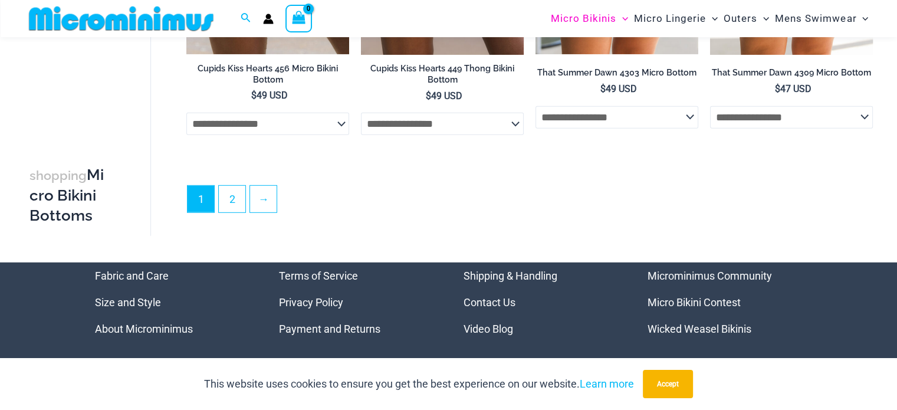
scroll to position [3411, 0]
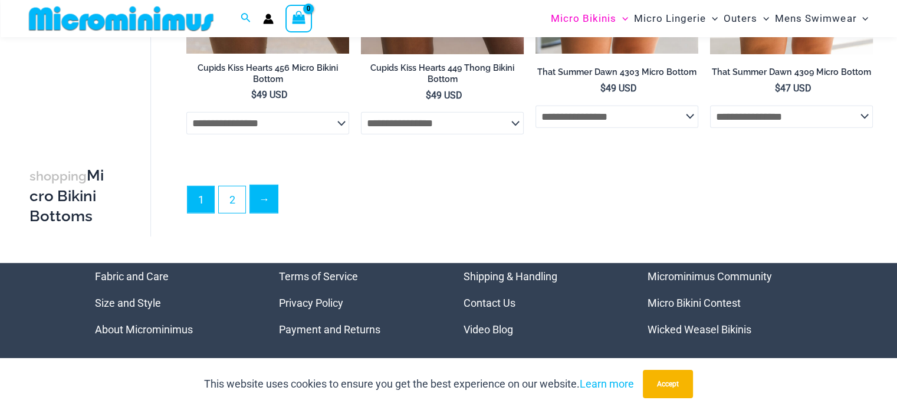
click at [258, 204] on link "→" at bounding box center [264, 199] width 28 height 28
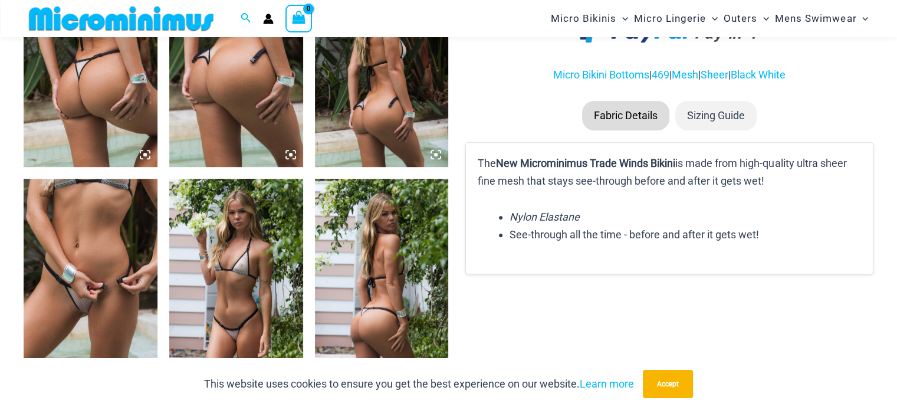
scroll to position [815, 0]
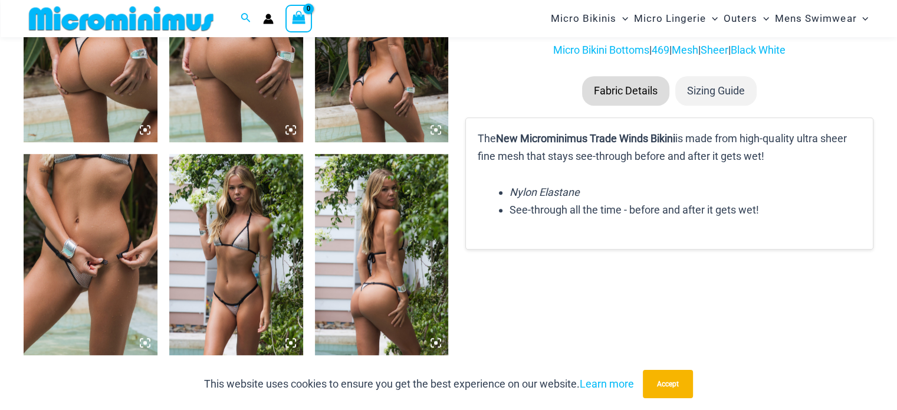
click at [111, 281] on img at bounding box center [91, 254] width 134 height 201
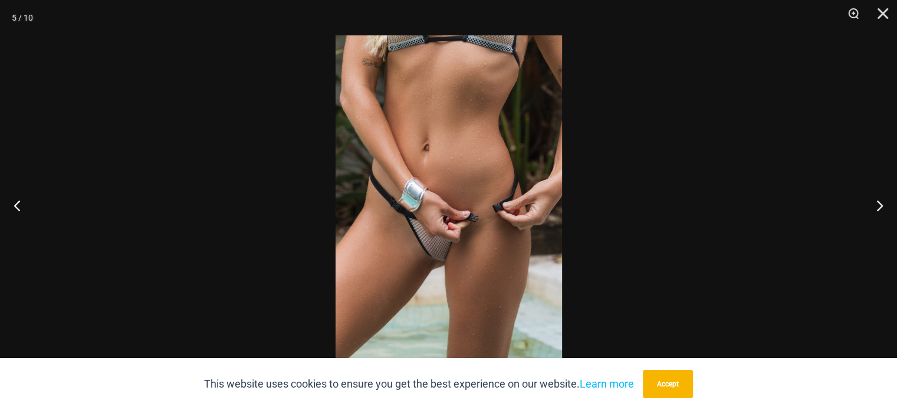
click at [438, 257] on img at bounding box center [449, 204] width 227 height 339
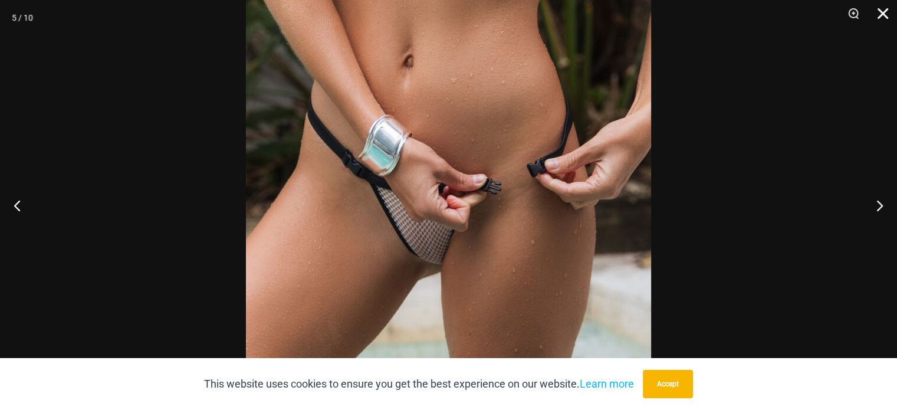
click at [883, 14] on button "Close" at bounding box center [878, 17] width 29 height 35
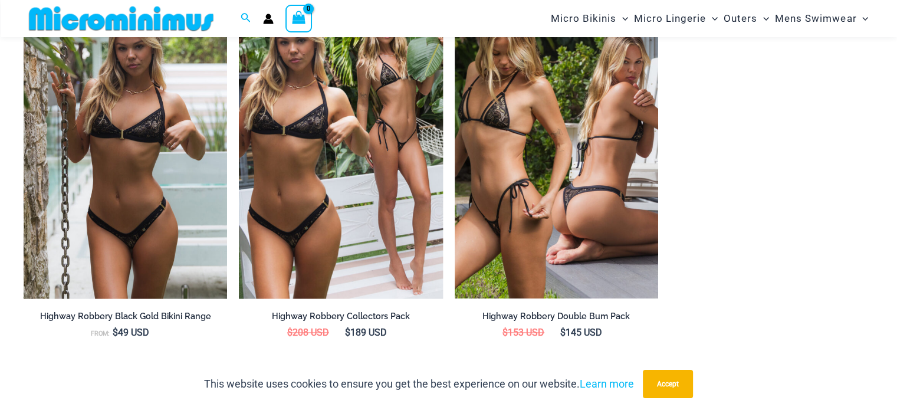
scroll to position [1230, 0]
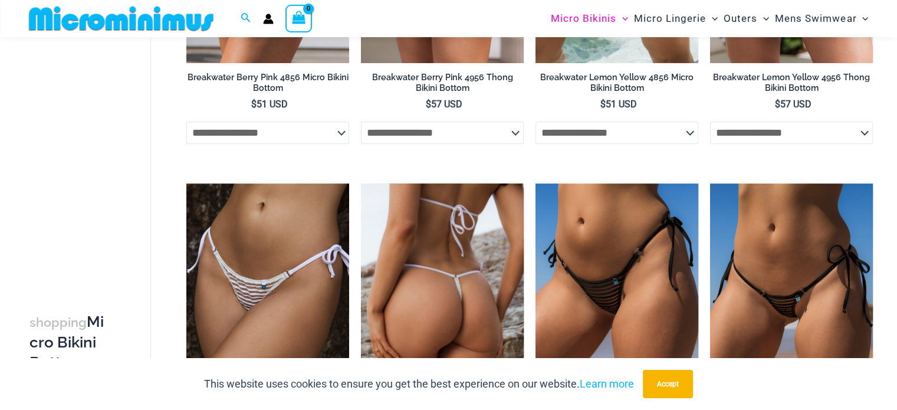
scroll to position [1053, 0]
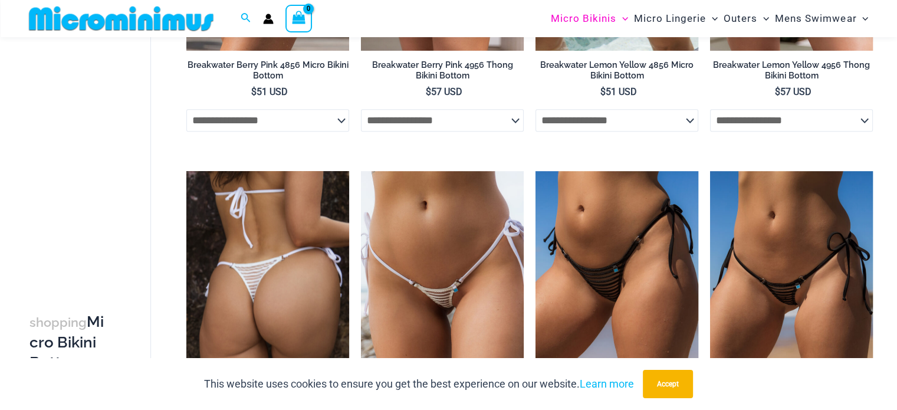
click at [268, 263] on img at bounding box center [267, 293] width 163 height 244
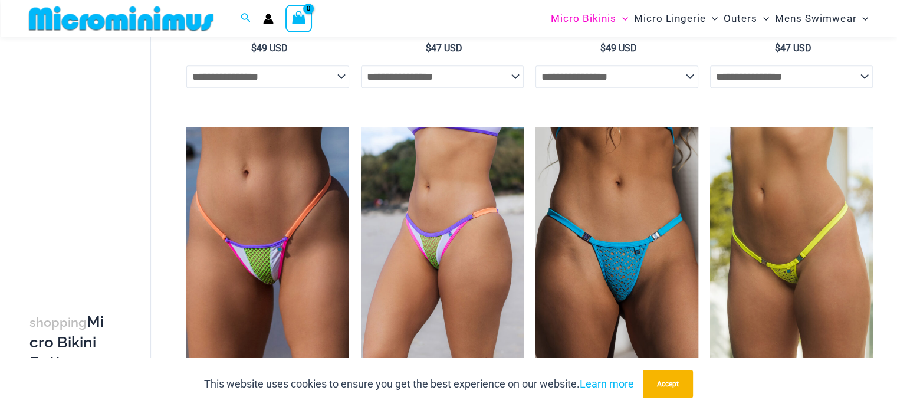
scroll to position [1466, 0]
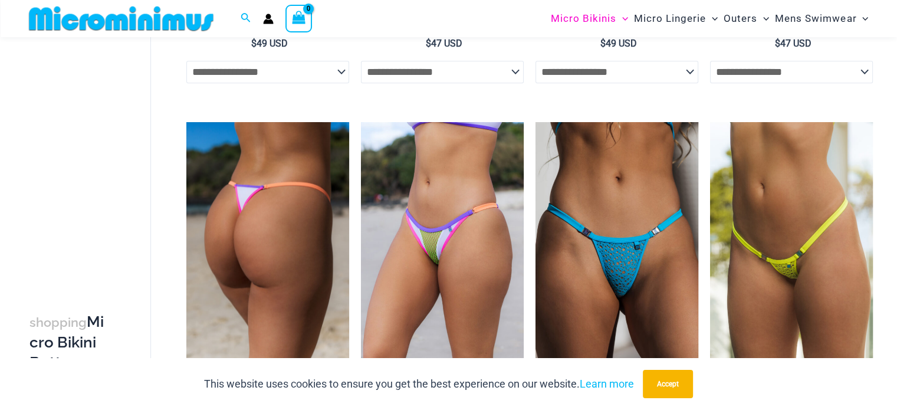
click at [262, 255] on img at bounding box center [267, 244] width 163 height 244
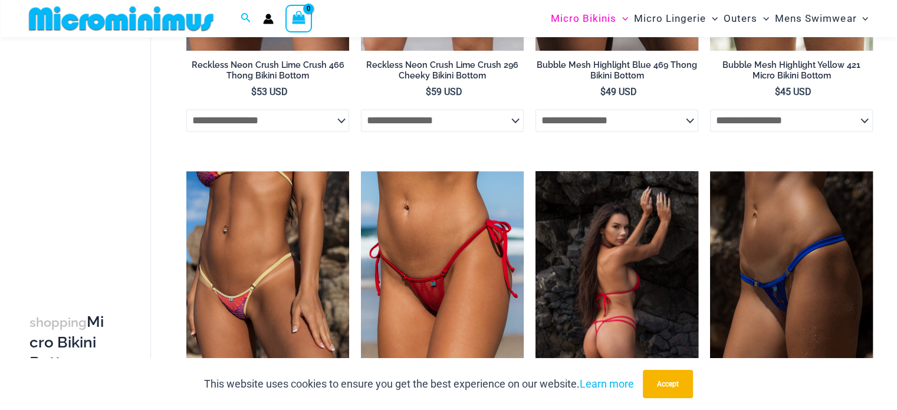
scroll to position [1820, 0]
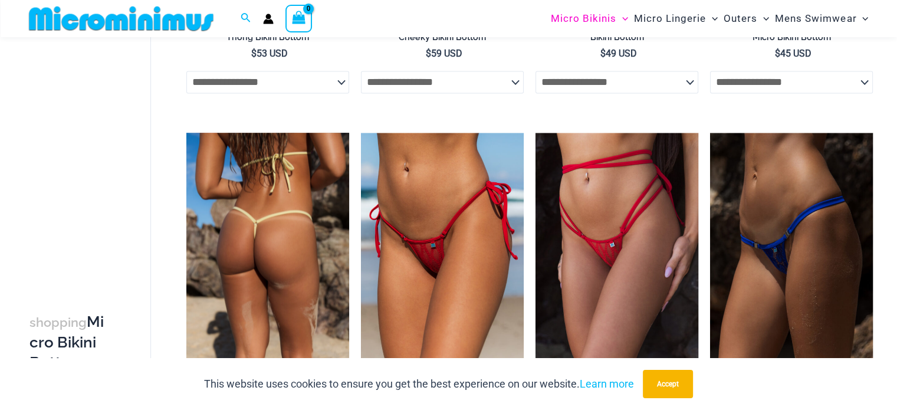
click at [241, 277] on img at bounding box center [267, 255] width 163 height 244
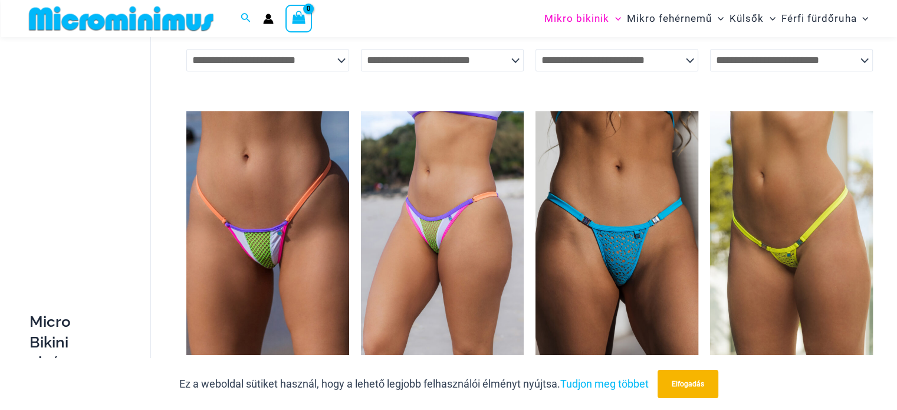
scroll to position [1274, 0]
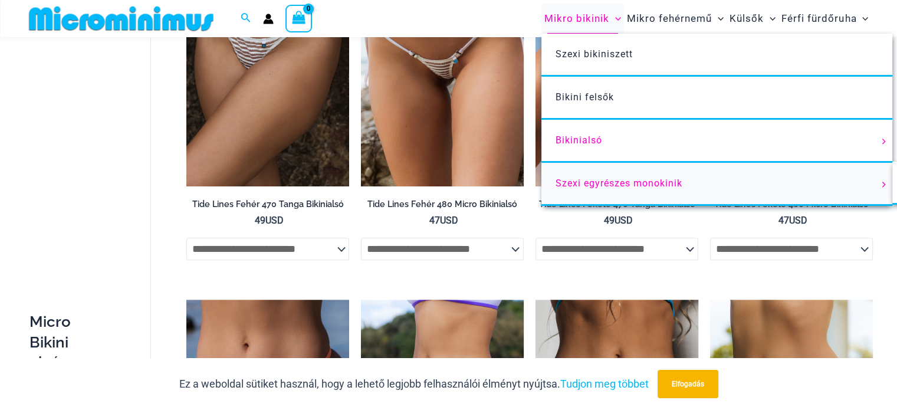
click at [628, 185] on font "Szexi egyrészes monokinik" at bounding box center [619, 183] width 127 height 11
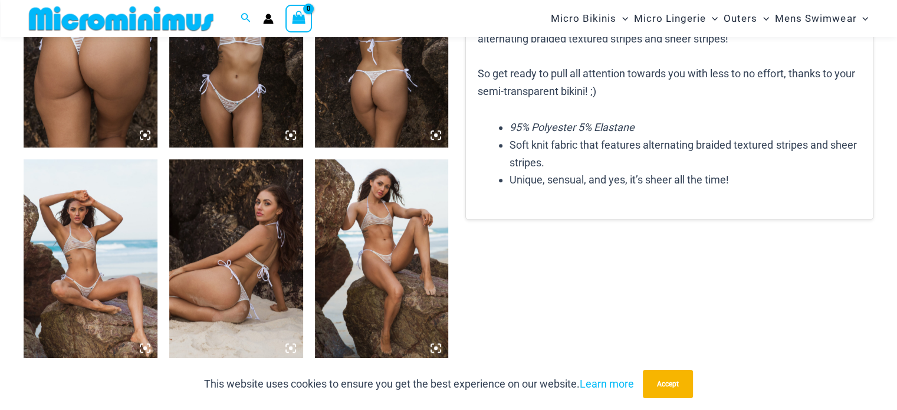
scroll to position [817, 0]
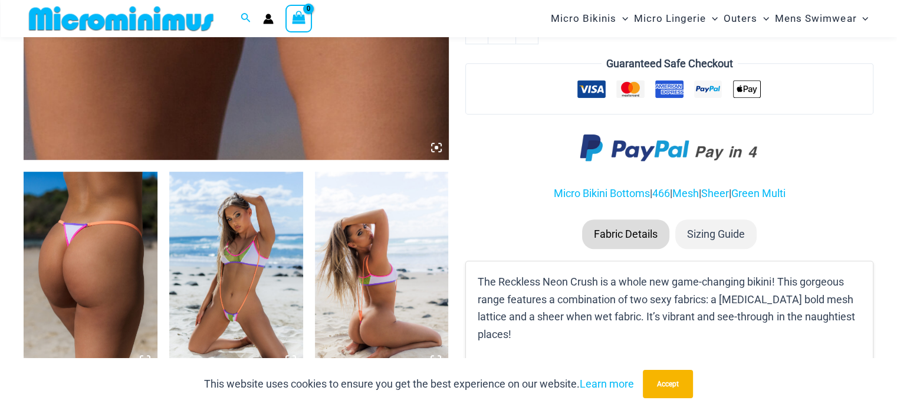
scroll to position [585, 0]
click at [90, 253] on img at bounding box center [91, 272] width 134 height 201
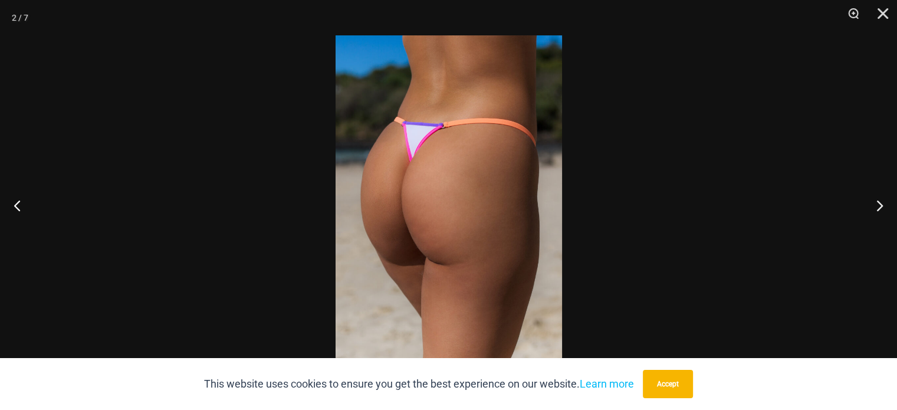
click at [396, 185] on img at bounding box center [449, 204] width 227 height 339
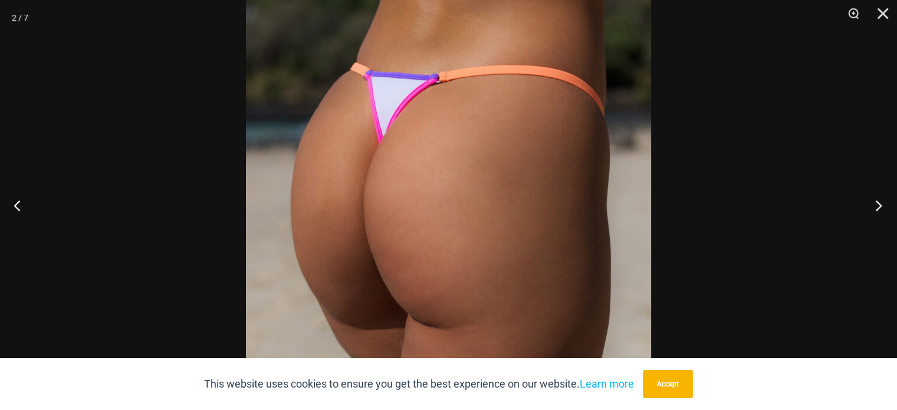
click at [878, 205] on button "Next" at bounding box center [875, 205] width 44 height 59
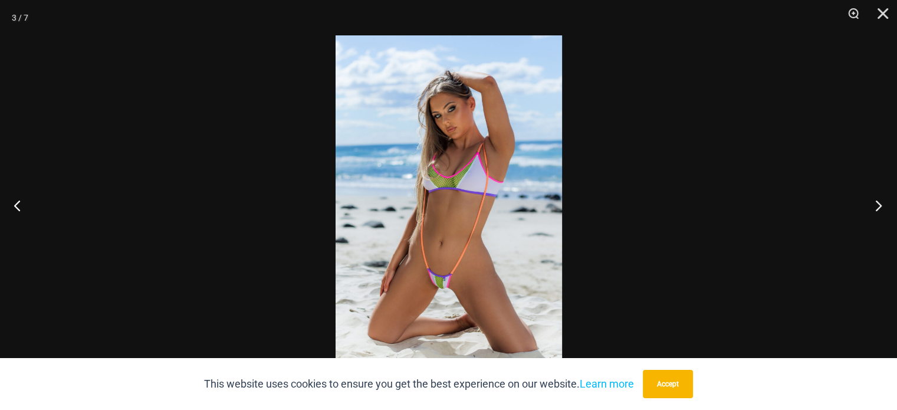
click at [878, 205] on button "Next" at bounding box center [875, 205] width 44 height 59
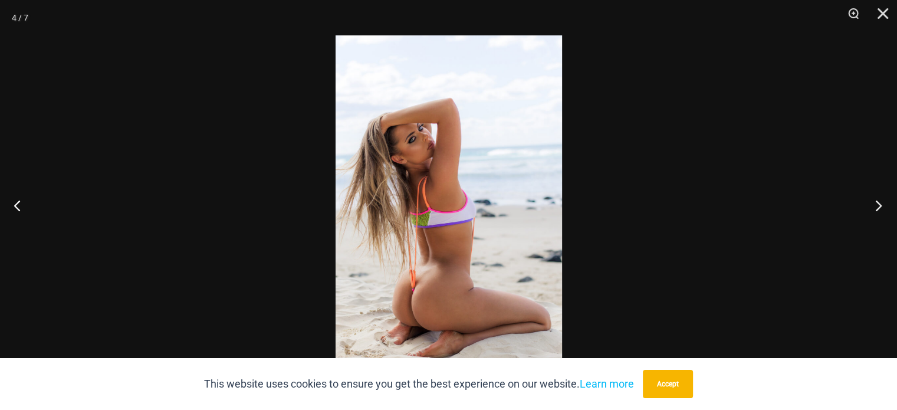
click at [878, 205] on button "Next" at bounding box center [875, 205] width 44 height 59
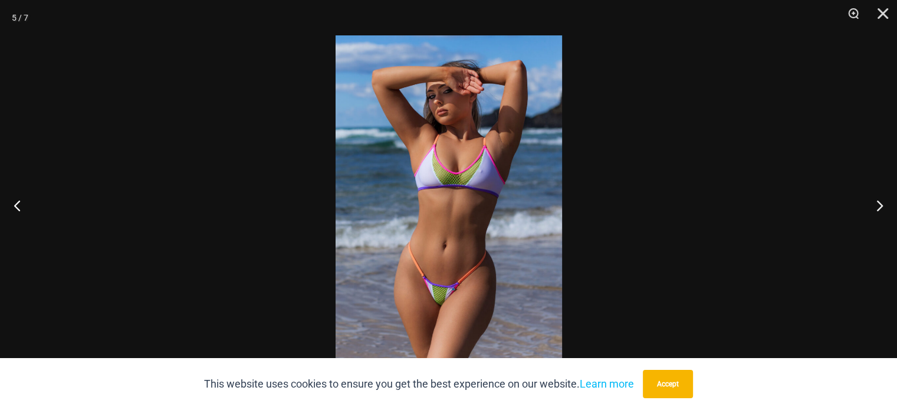
click at [433, 304] on img at bounding box center [449, 204] width 227 height 339
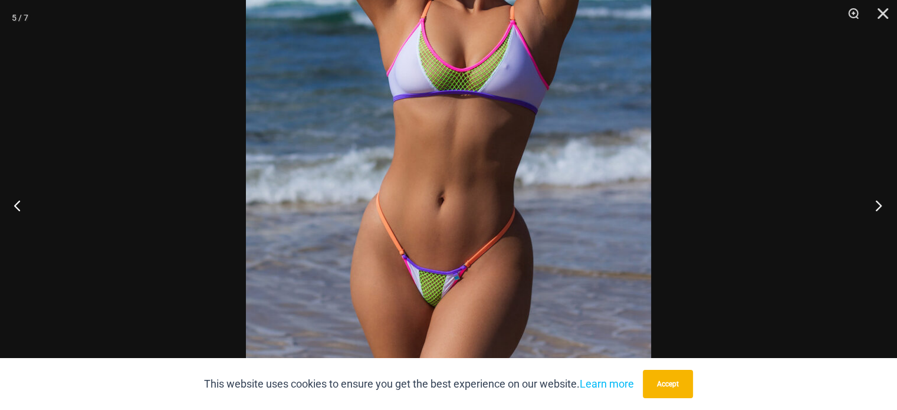
click at [878, 205] on button "Next" at bounding box center [875, 205] width 44 height 59
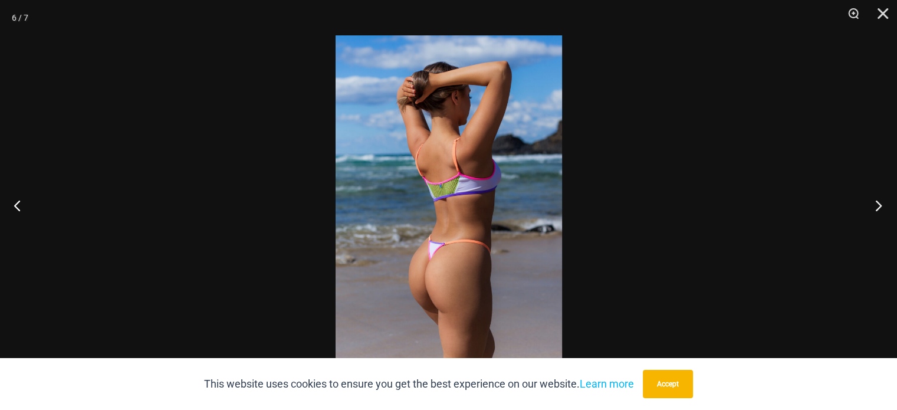
click at [878, 205] on button "Next" at bounding box center [875, 205] width 44 height 59
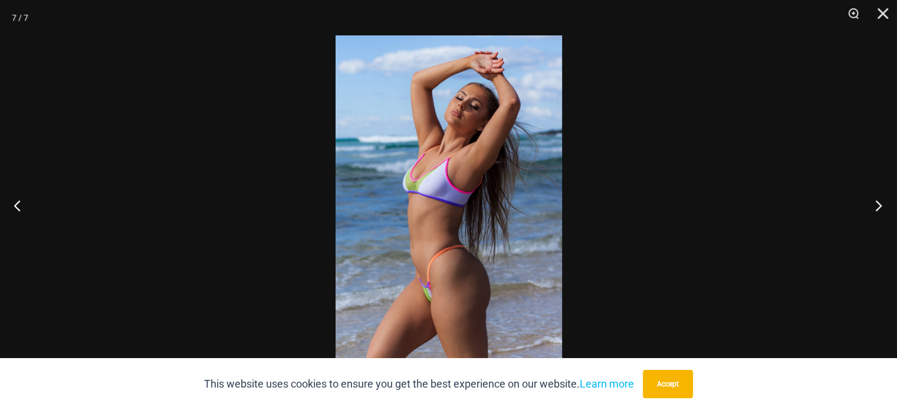
click at [878, 205] on button "Next" at bounding box center [875, 205] width 44 height 59
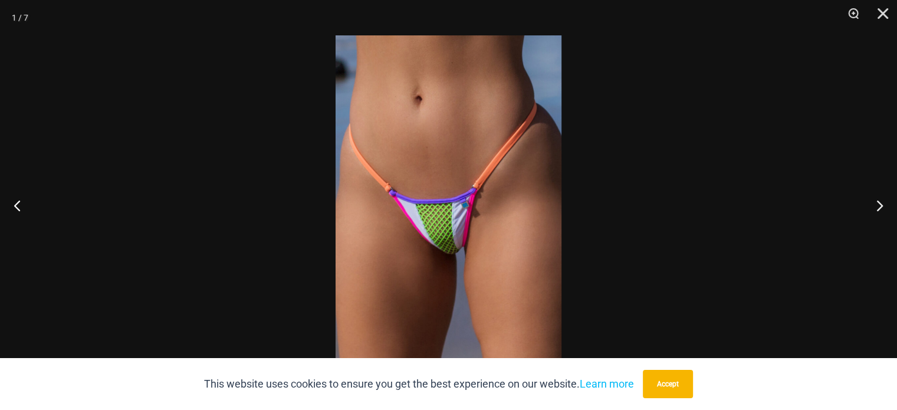
click at [444, 224] on img at bounding box center [449, 204] width 226 height 339
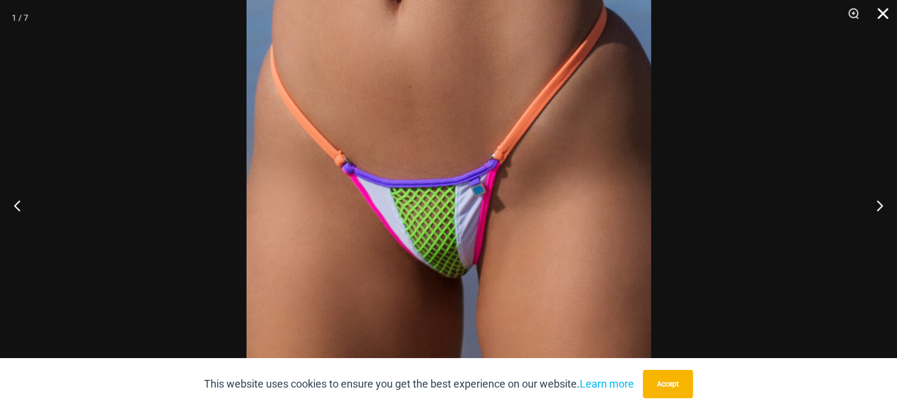
click at [885, 12] on button "Close" at bounding box center [878, 17] width 29 height 35
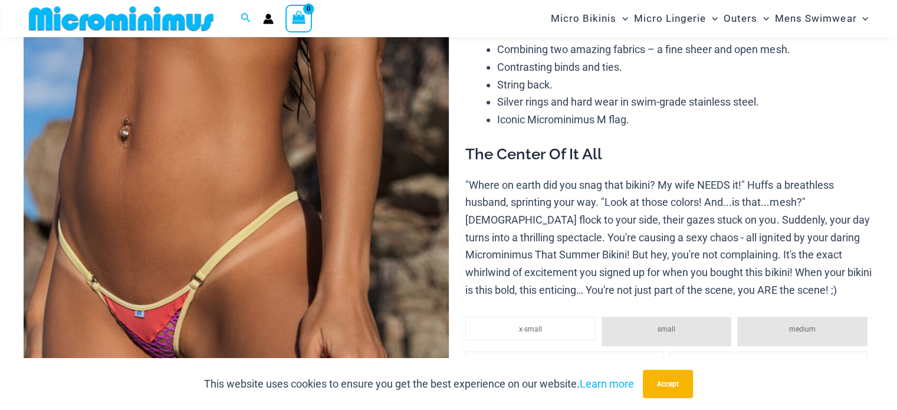
scroll to position [166, 0]
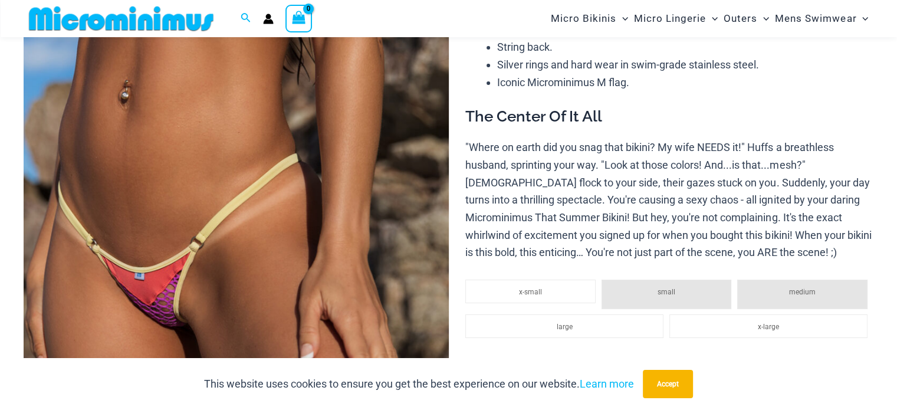
click at [241, 292] on img at bounding box center [236, 260] width 425 height 638
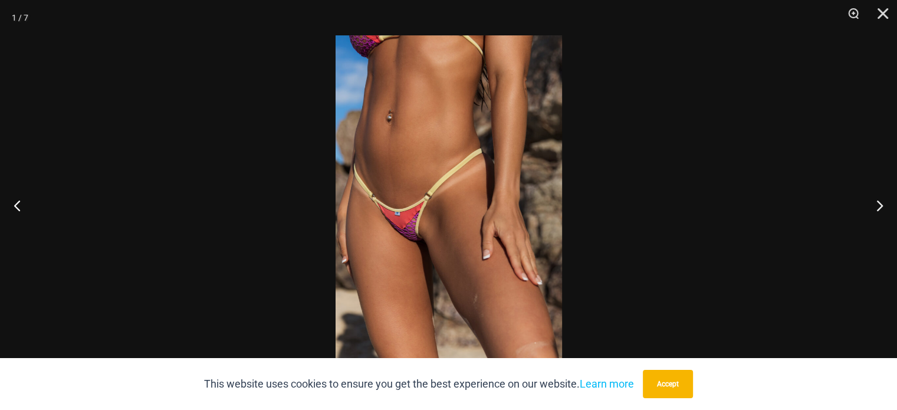
click at [401, 242] on img at bounding box center [449, 204] width 227 height 339
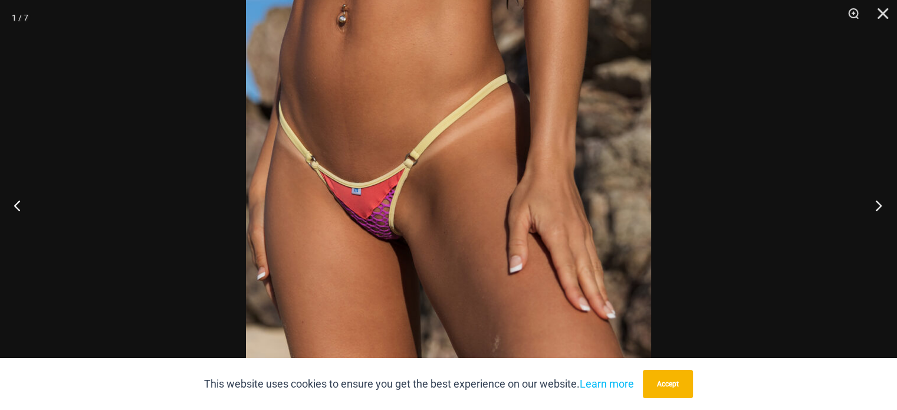
click at [881, 203] on button "Next" at bounding box center [875, 205] width 44 height 59
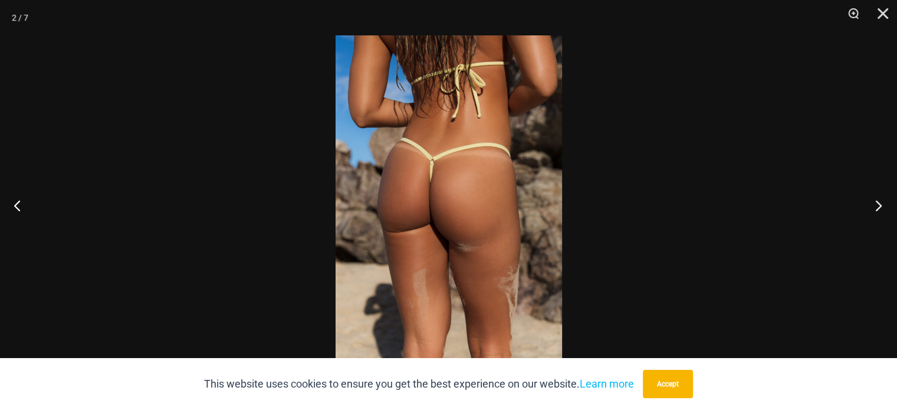
click at [881, 203] on button "Next" at bounding box center [875, 205] width 44 height 59
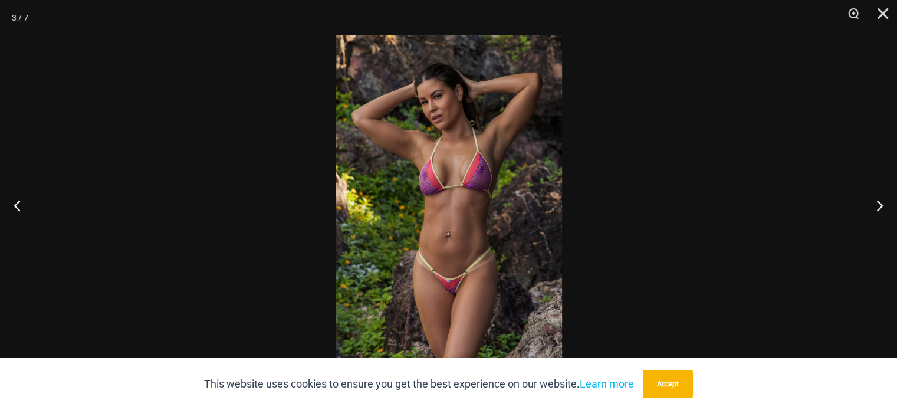
click at [489, 176] on img at bounding box center [449, 204] width 227 height 339
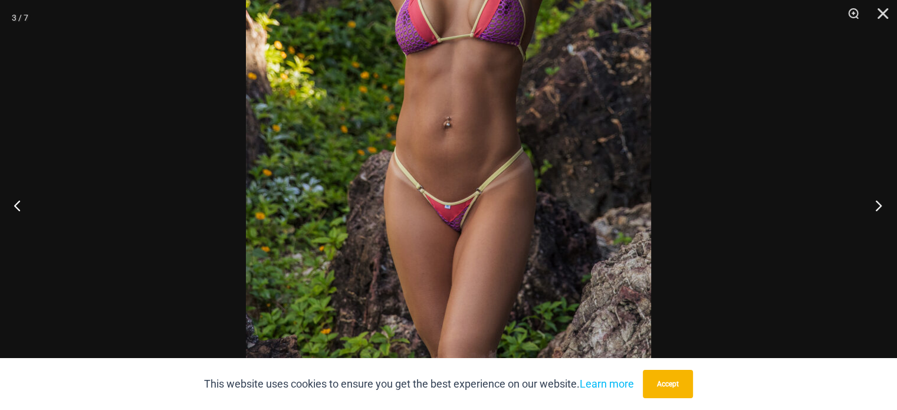
click at [875, 207] on button "Next" at bounding box center [875, 205] width 44 height 59
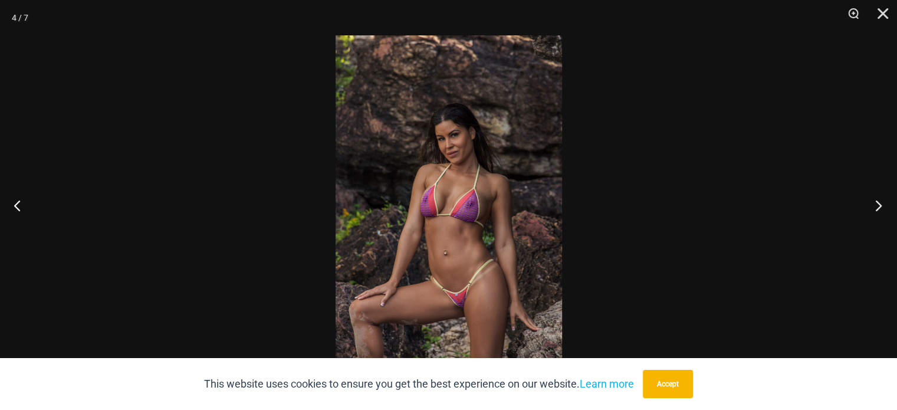
click at [875, 207] on button "Next" at bounding box center [875, 205] width 44 height 59
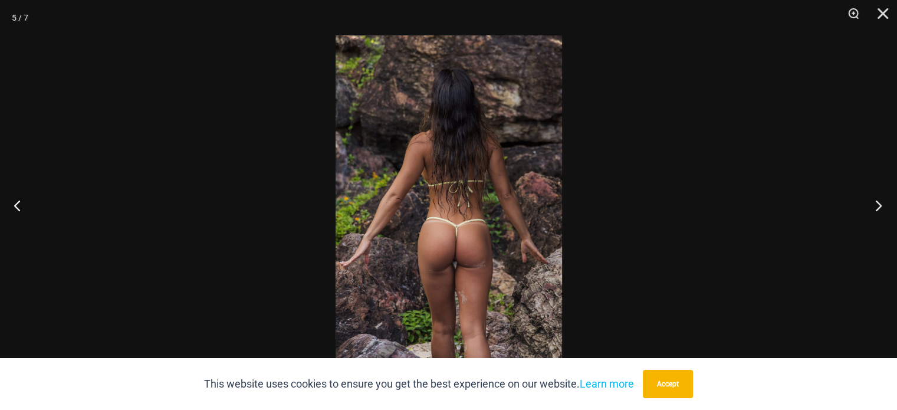
click at [875, 207] on button "Next" at bounding box center [875, 205] width 44 height 59
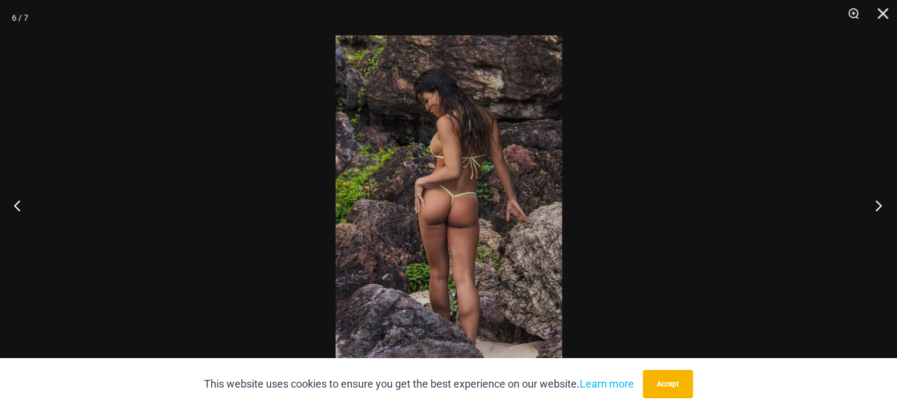
click at [875, 207] on button "Next" at bounding box center [875, 205] width 44 height 59
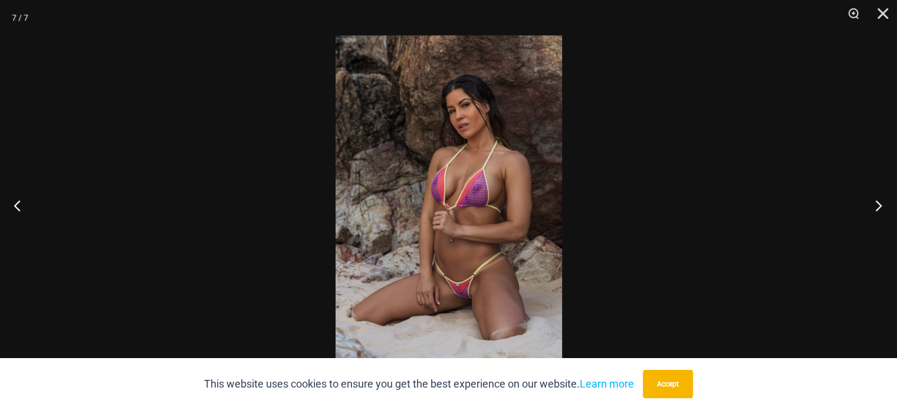
click at [875, 207] on button "Next" at bounding box center [875, 205] width 44 height 59
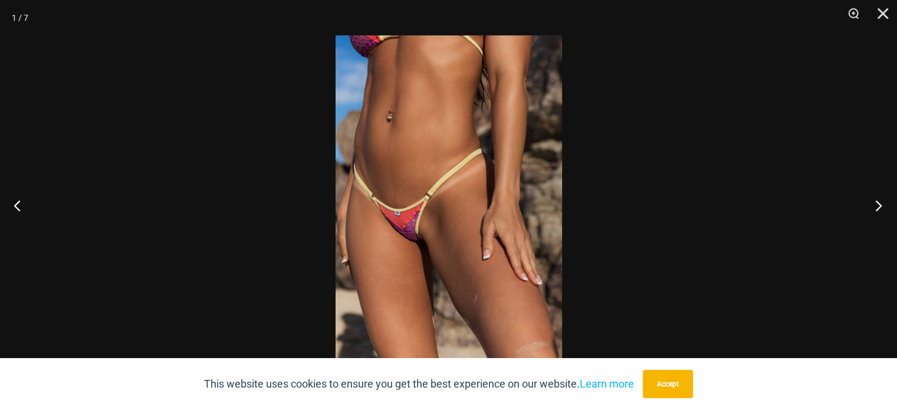
click at [875, 207] on button "Next" at bounding box center [875, 205] width 44 height 59
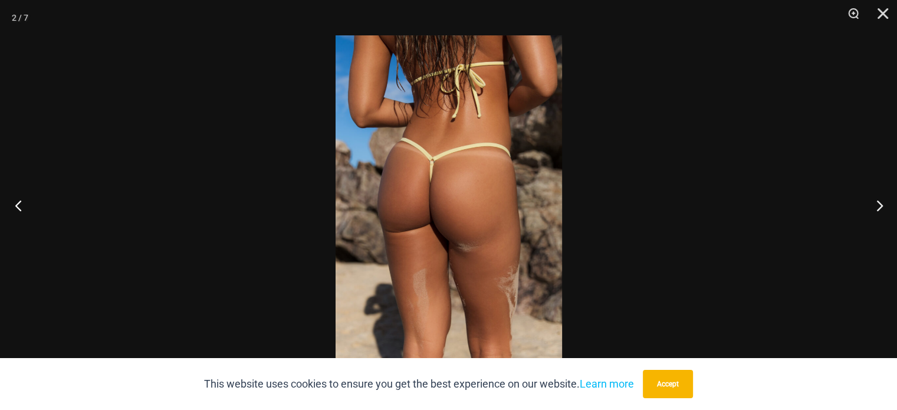
click at [19, 204] on button "Previous" at bounding box center [22, 205] width 44 height 59
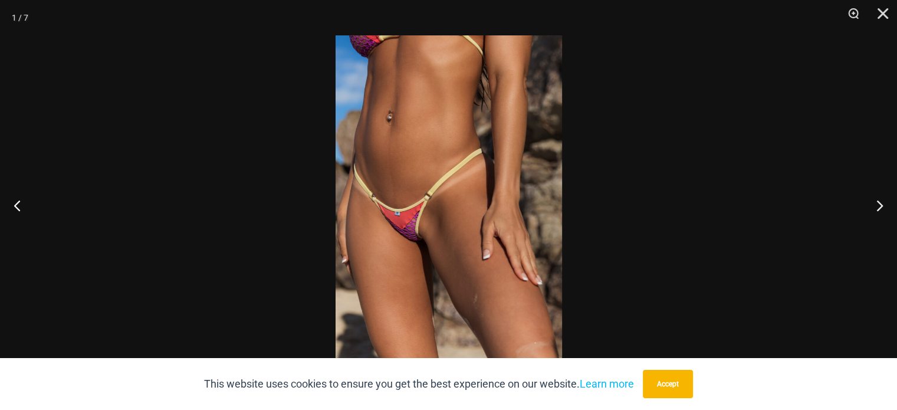
click at [403, 231] on img at bounding box center [449, 204] width 227 height 339
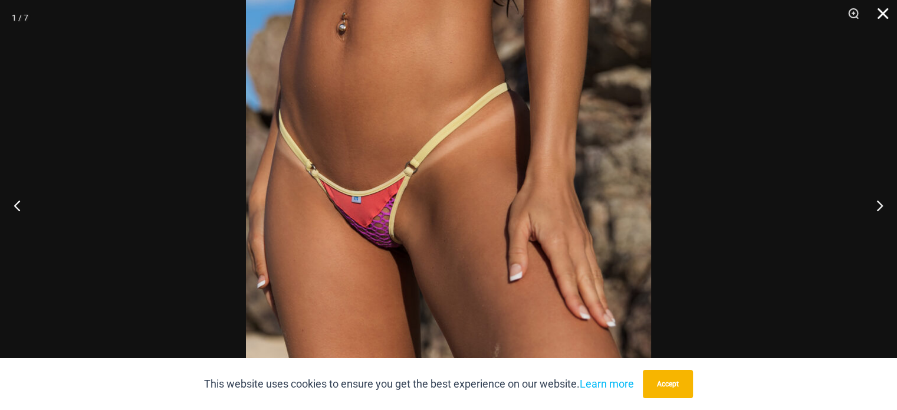
click at [883, 12] on button "Close" at bounding box center [878, 17] width 29 height 35
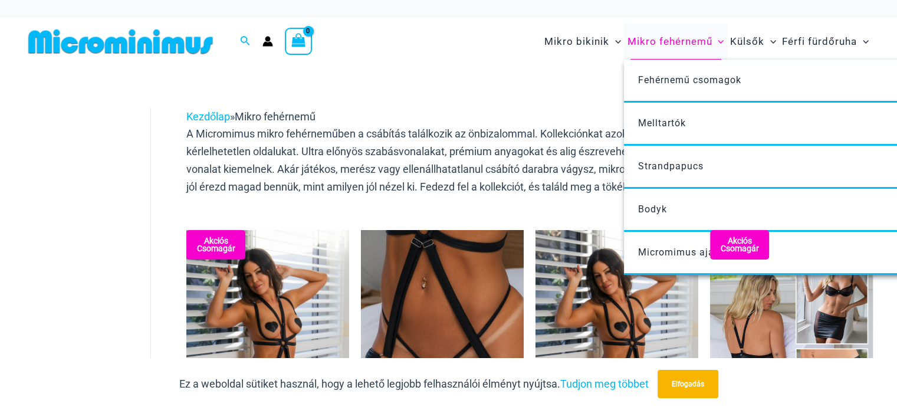
click at [671, 41] on font "Mikro fehérnemű" at bounding box center [669, 41] width 85 height 12
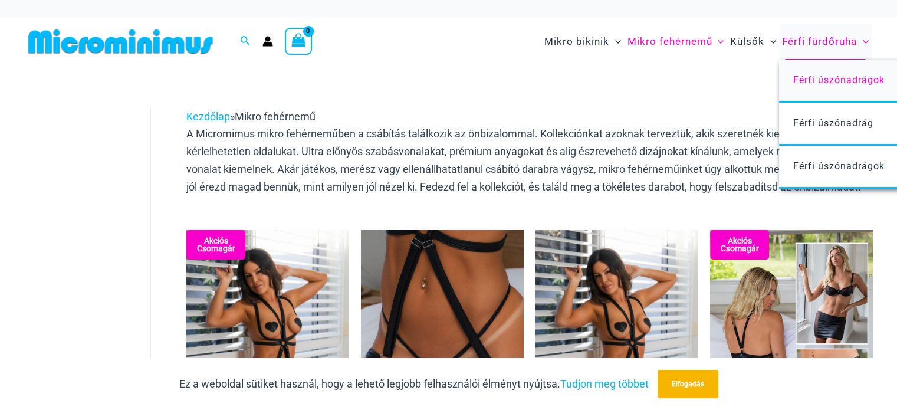
click at [804, 82] on font "Férfi úszónadrágok" at bounding box center [839, 79] width 91 height 11
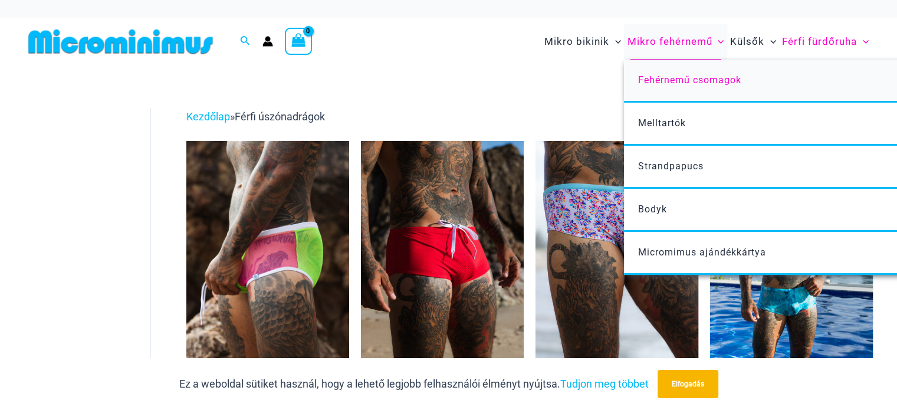
click at [663, 83] on font "Fehérnemű csomagok" at bounding box center [689, 79] width 103 height 11
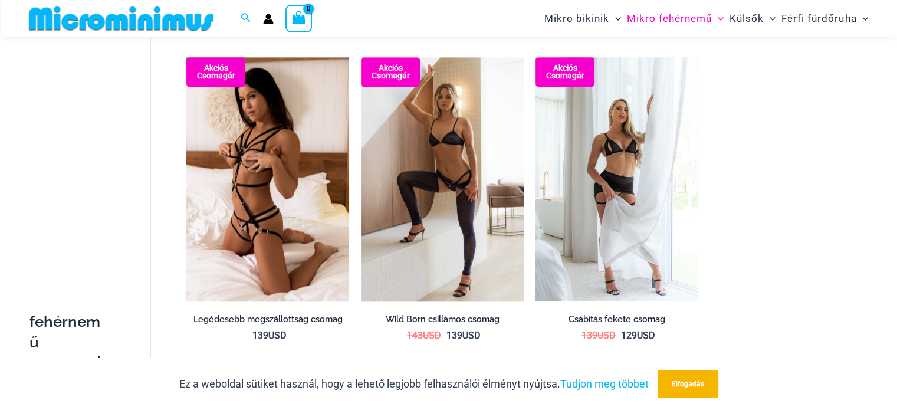
scroll to position [1407, 0]
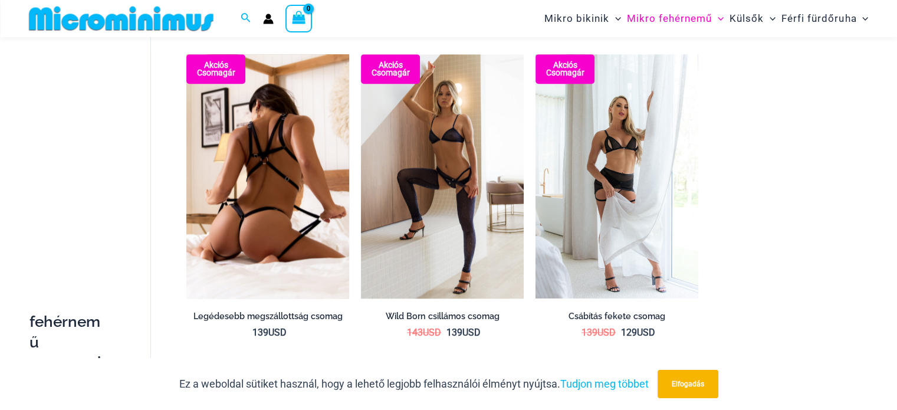
click at [269, 173] on img at bounding box center [267, 176] width 163 height 244
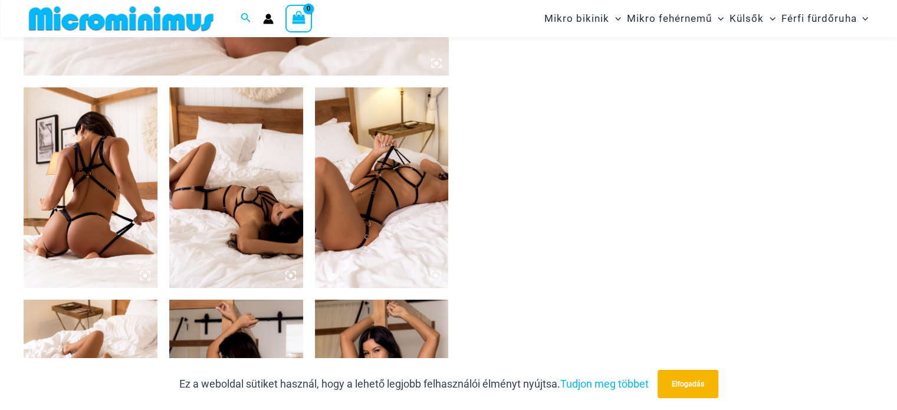
scroll to position [817, 0]
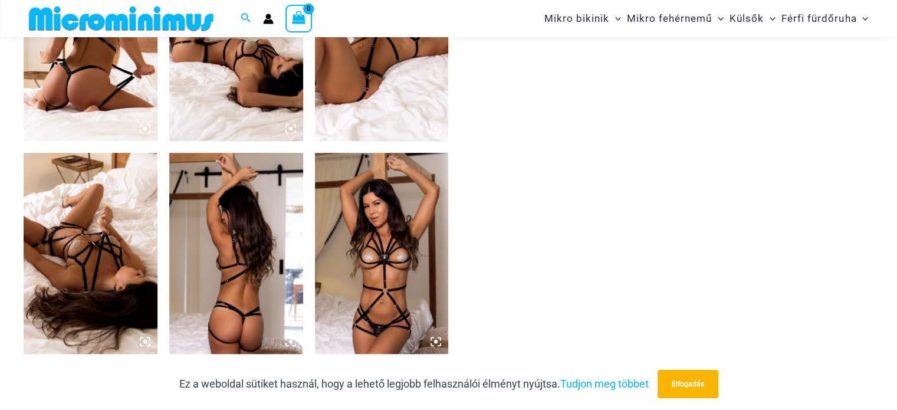
click at [78, 237] on img at bounding box center [91, 253] width 134 height 201
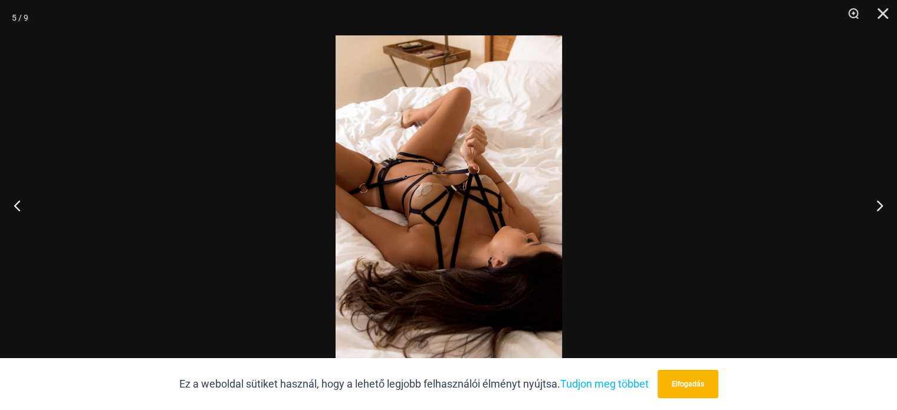
click at [401, 174] on img at bounding box center [449, 204] width 227 height 339
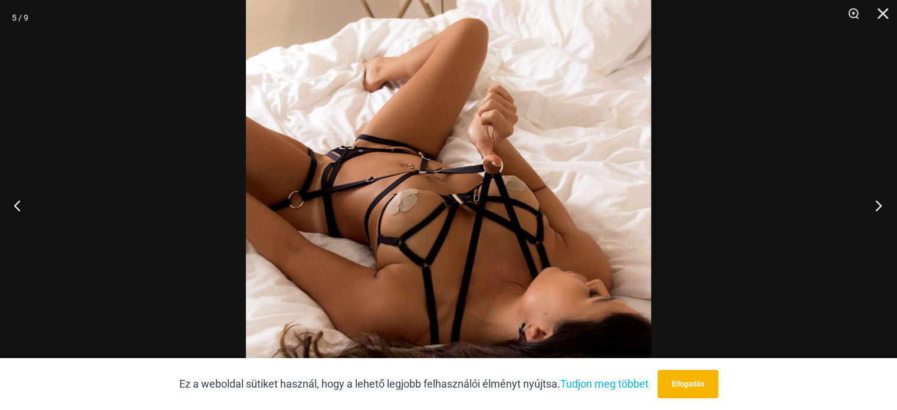
click at [880, 203] on button "Következő" at bounding box center [875, 205] width 44 height 59
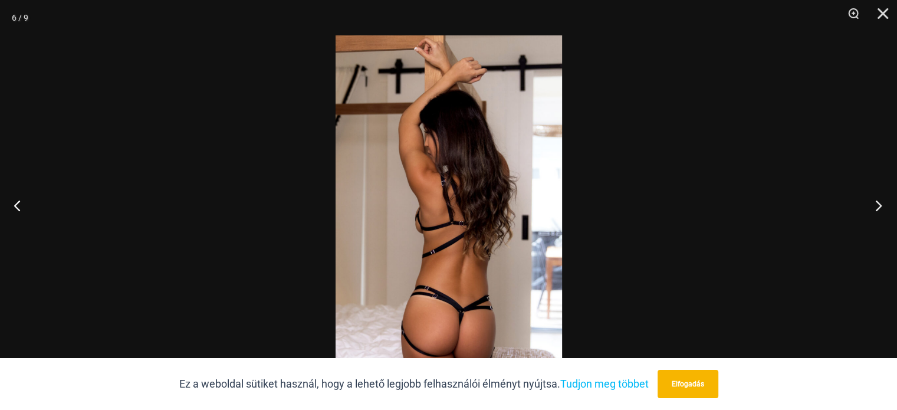
click at [880, 203] on button "Következő" at bounding box center [875, 205] width 44 height 59
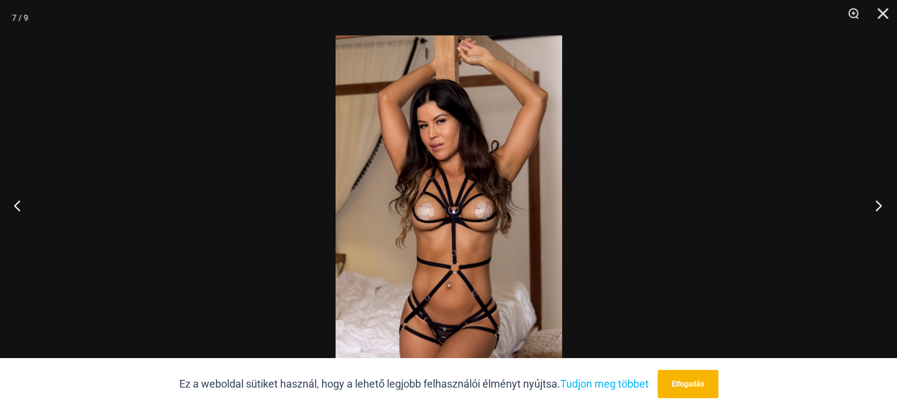
click at [880, 203] on button "Következő" at bounding box center [875, 205] width 44 height 59
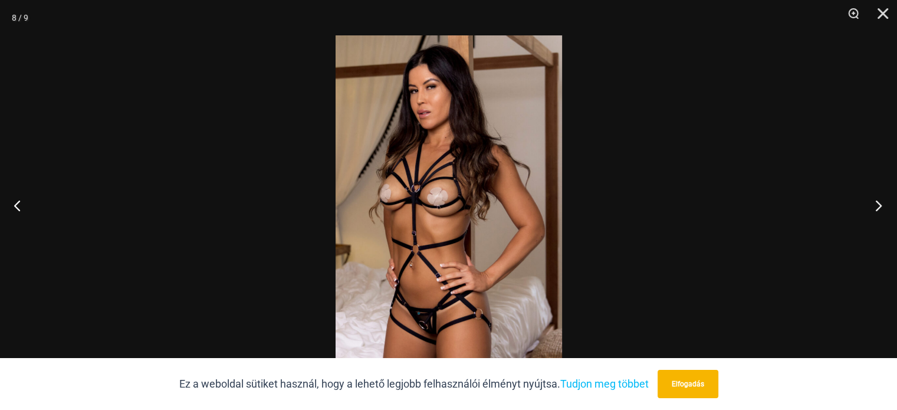
click at [880, 203] on button "Következő" at bounding box center [875, 205] width 44 height 59
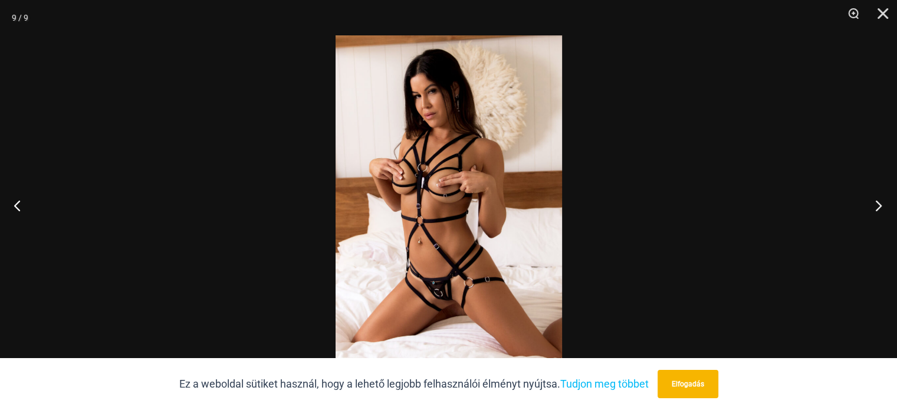
click at [880, 203] on button "Következő" at bounding box center [875, 205] width 44 height 59
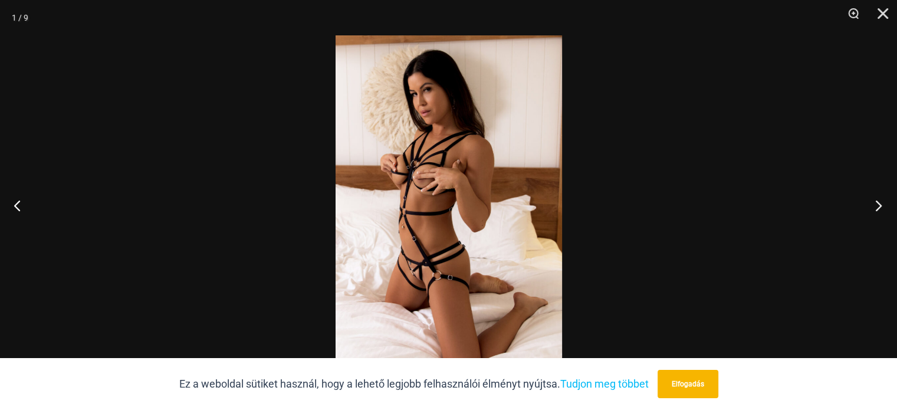
click at [880, 203] on button "Következő" at bounding box center [875, 205] width 44 height 59
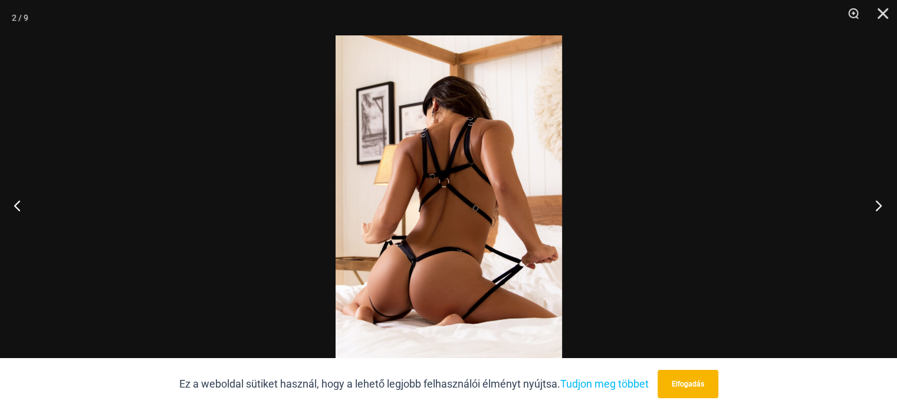
click at [880, 203] on button "Következő" at bounding box center [875, 205] width 44 height 59
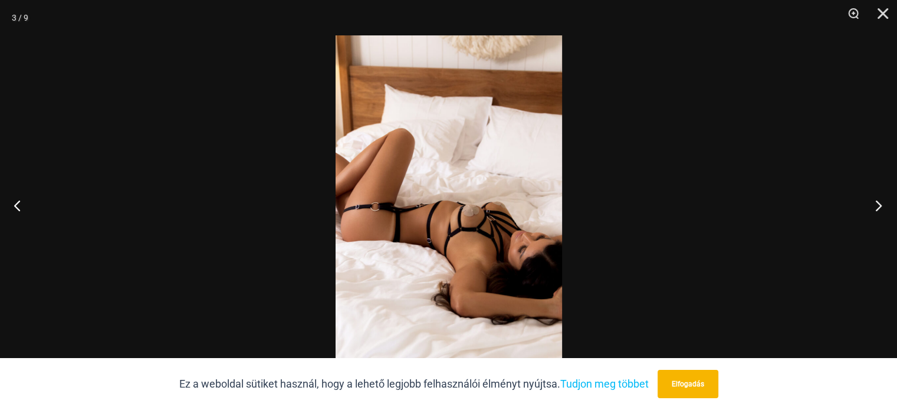
click at [880, 203] on button "Következő" at bounding box center [875, 205] width 44 height 59
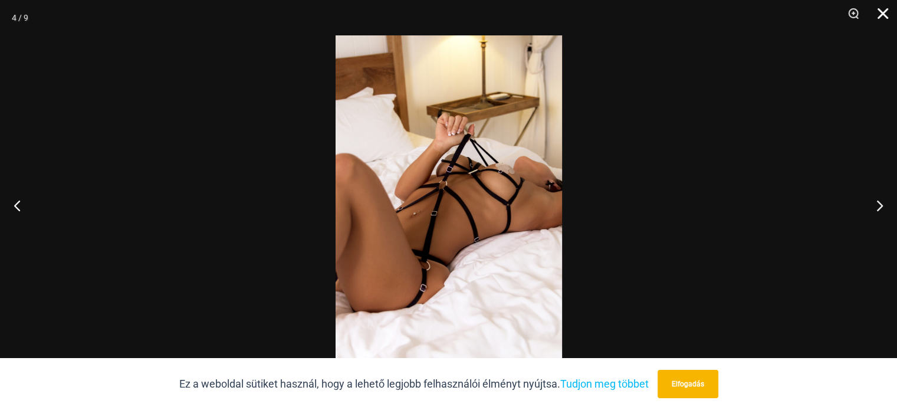
click at [883, 9] on button "Közeli" at bounding box center [878, 17] width 29 height 35
